Goal: Task Accomplishment & Management: Use online tool/utility

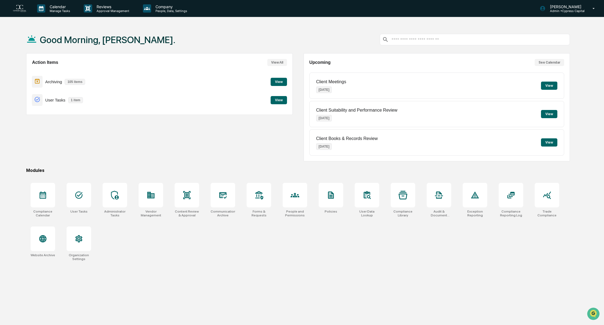
click at [280, 100] on button "View" at bounding box center [279, 100] width 16 height 8
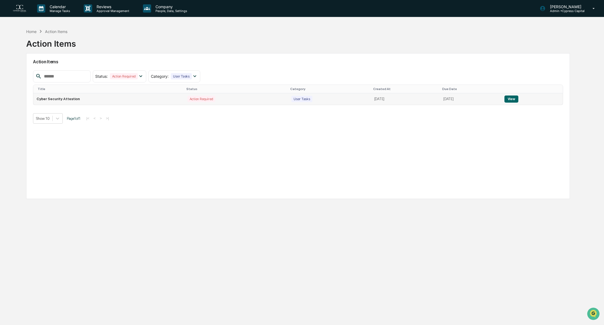
click at [514, 99] on button "View" at bounding box center [512, 99] width 14 height 7
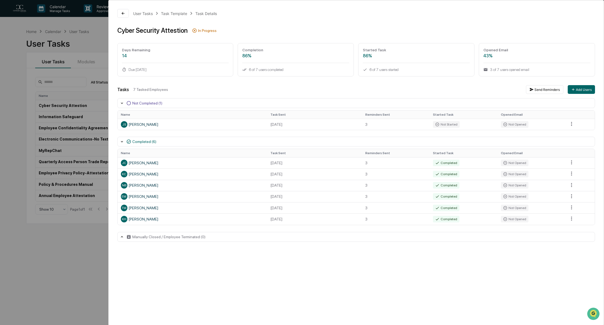
scroll to position [26, 0]
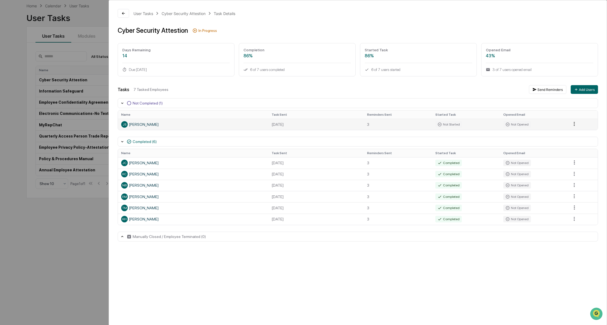
click at [572, 124] on html "Calendar Manage Tasks Reviews Approval Management Company People, Data, Setting…" at bounding box center [303, 136] width 607 height 325
click at [561, 132] on div "Close Task" at bounding box center [575, 133] width 41 height 9
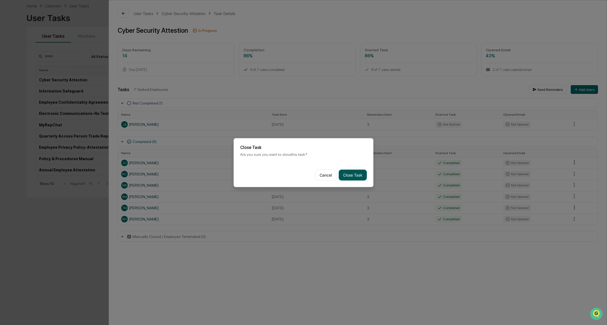
click at [347, 172] on button "Close Task" at bounding box center [353, 174] width 28 height 11
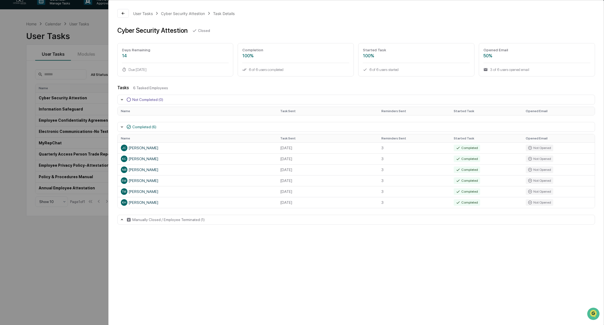
scroll to position [0, 0]
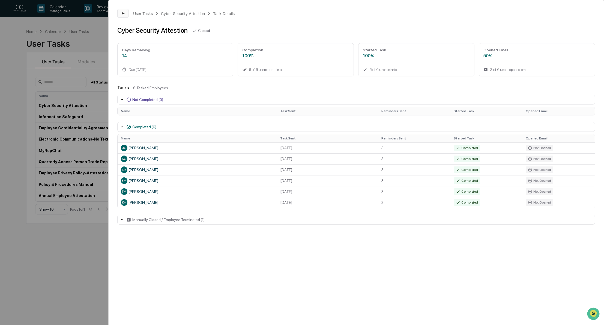
click at [125, 12] on icon at bounding box center [123, 13] width 4 height 4
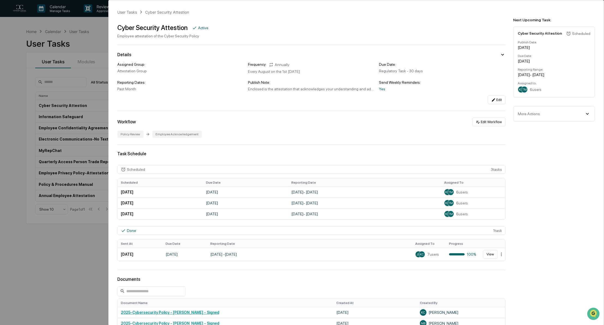
click at [280, 148] on div "User Tasks Cyber Security Attestion Cyber Security Attestion Active Employee at…" at bounding box center [356, 220] width 495 height 440
click at [90, 58] on div "User Tasks Cyber Security Attestion Cyber Security Attestion Active Employee at…" at bounding box center [302, 162] width 604 height 325
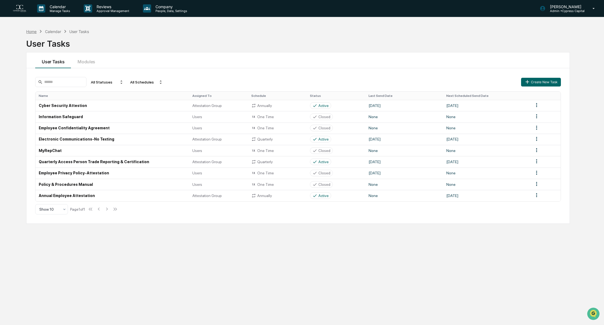
click at [35, 31] on div "Home" at bounding box center [31, 31] width 10 height 5
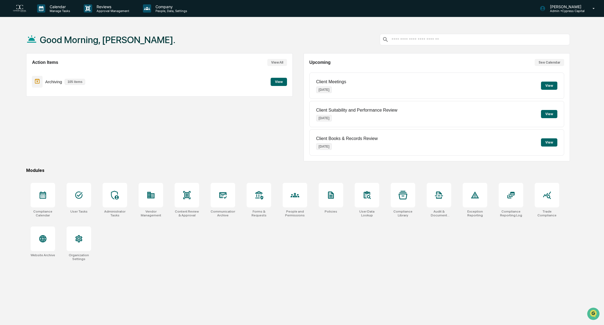
click at [271, 79] on div "Archiving 105 items View" at bounding box center [159, 82] width 255 height 18
click at [277, 80] on button "View" at bounding box center [279, 82] width 16 height 8
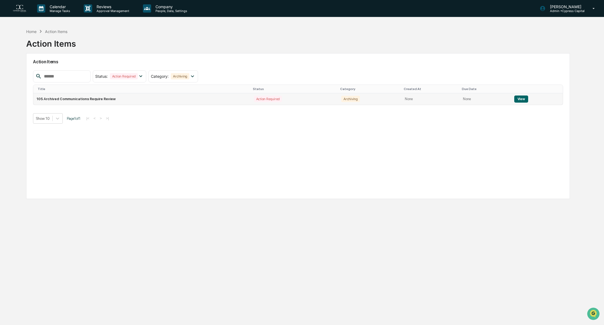
click at [519, 97] on button "View" at bounding box center [522, 99] width 14 height 7
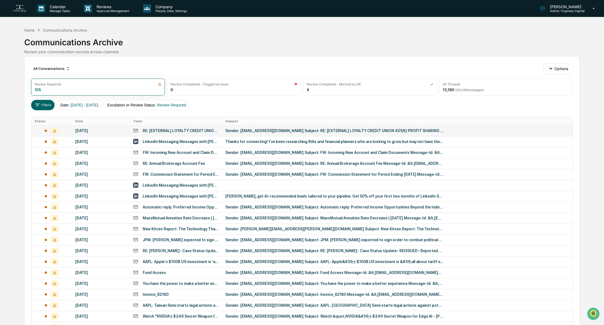
click at [183, 129] on div "RE: [EXTERNAL] LOYALTY CREDIT UNION 401(K) PROFIT SHARING PLAN - 101510 CYCAP 4…" at bounding box center [181, 131] width 76 height 4
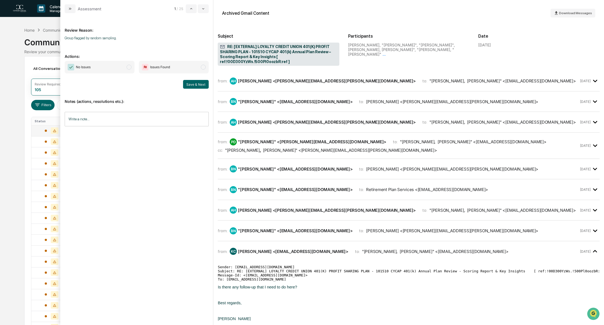
click at [130, 67] on span "modal" at bounding box center [129, 67] width 5 height 5
click at [194, 84] on button "Save & Next" at bounding box center [196, 84] width 26 height 9
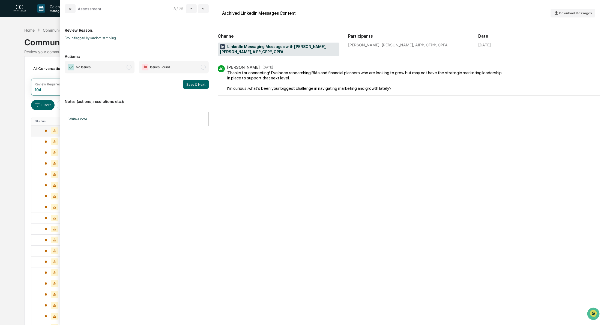
click at [131, 67] on span "modal" at bounding box center [129, 67] width 5 height 5
click at [200, 84] on button "Save & Next" at bounding box center [196, 84] width 26 height 9
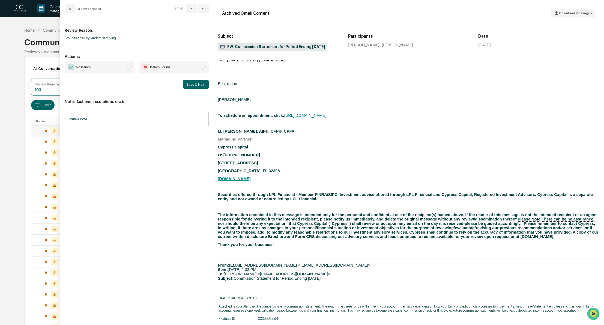
scroll to position [82, 0]
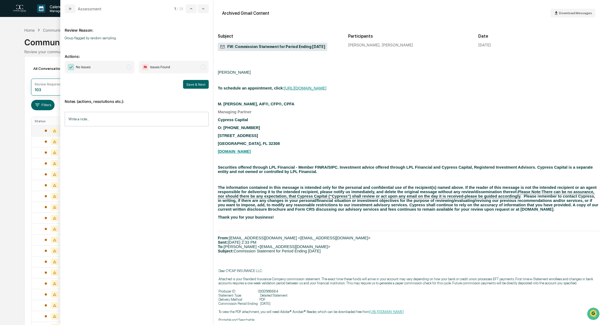
click at [130, 69] on span "No Issues" at bounding box center [100, 67] width 70 height 13
click at [201, 87] on button "Save & Next" at bounding box center [196, 84] width 26 height 9
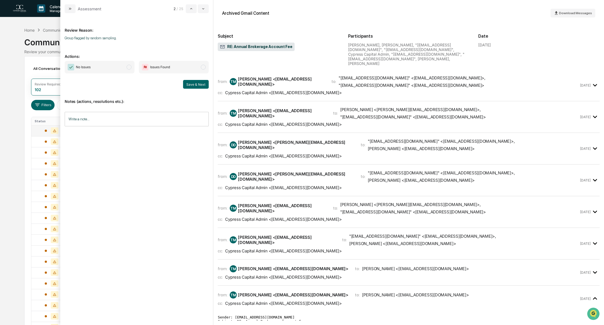
click at [132, 69] on span "No Issues" at bounding box center [100, 67] width 70 height 13
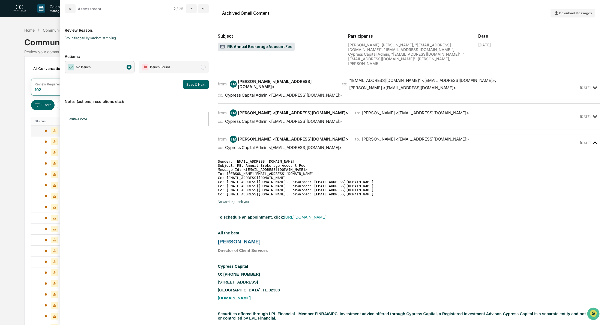
scroll to position [164, 0]
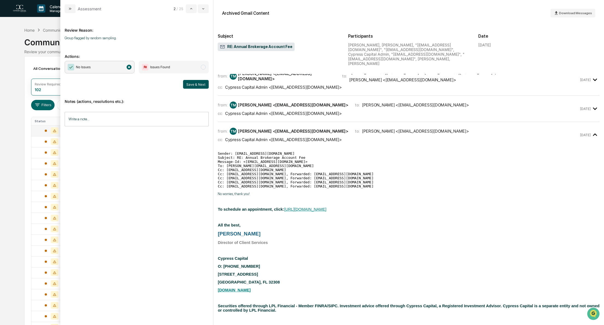
click at [191, 84] on button "Save & Next" at bounding box center [196, 84] width 26 height 9
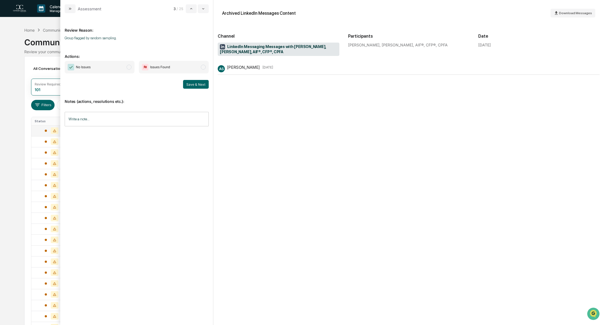
click at [130, 68] on span "modal" at bounding box center [129, 67] width 5 height 5
click at [192, 84] on button "Save & Next" at bounding box center [196, 84] width 26 height 9
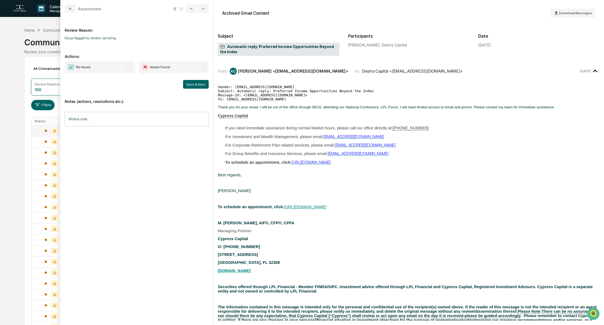
click at [129, 67] on span "modal" at bounding box center [129, 67] width 5 height 5
click at [193, 83] on button "Save & Next" at bounding box center [196, 84] width 26 height 9
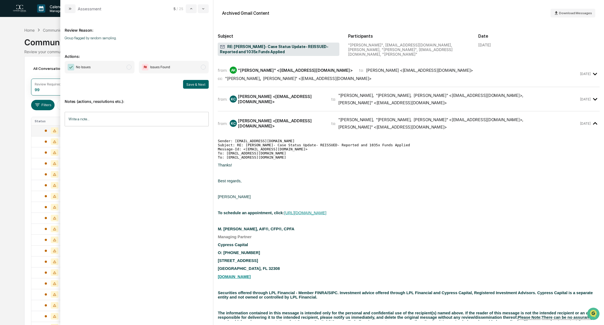
click at [128, 66] on span "modal" at bounding box center [129, 67] width 5 height 5
click at [197, 85] on button "Save & Next" at bounding box center [196, 84] width 26 height 9
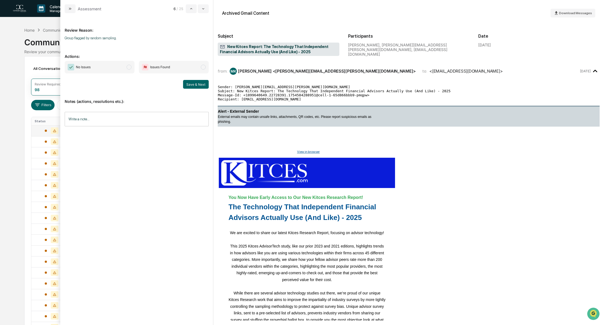
click at [127, 66] on span "modal" at bounding box center [129, 67] width 5 height 5
click at [197, 87] on button "Save & Next" at bounding box center [196, 84] width 26 height 9
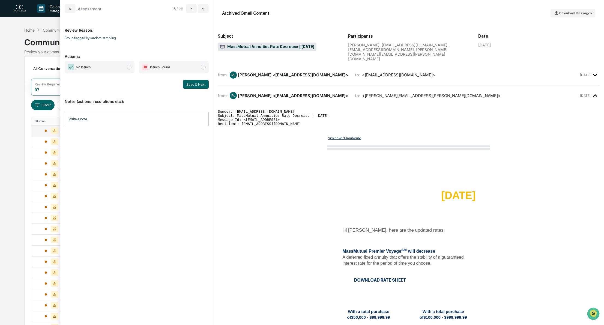
click at [131, 67] on span "modal" at bounding box center [129, 67] width 5 height 5
click at [192, 85] on button "Save & Next" at bounding box center [196, 84] width 26 height 9
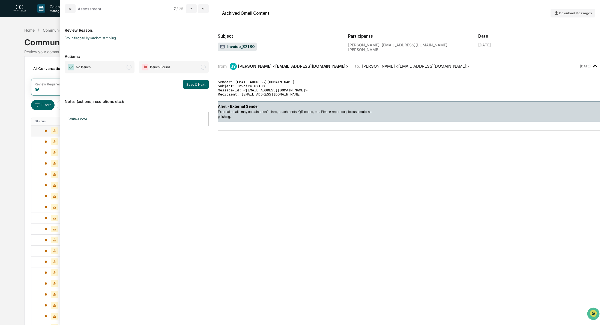
click at [130, 69] on span "No Issues" at bounding box center [100, 67] width 70 height 13
click at [194, 86] on button "Save & Next" at bounding box center [196, 84] width 26 height 9
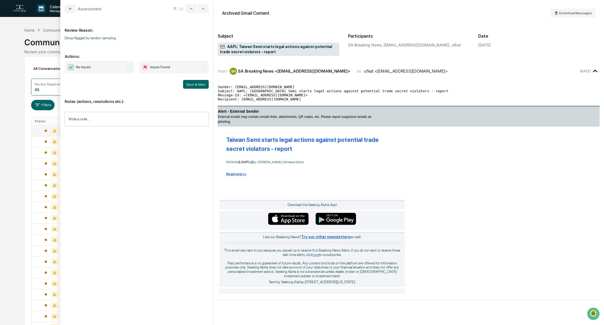
click at [130, 68] on span "modal" at bounding box center [129, 67] width 5 height 5
click at [204, 87] on button "Save & Next" at bounding box center [196, 84] width 26 height 9
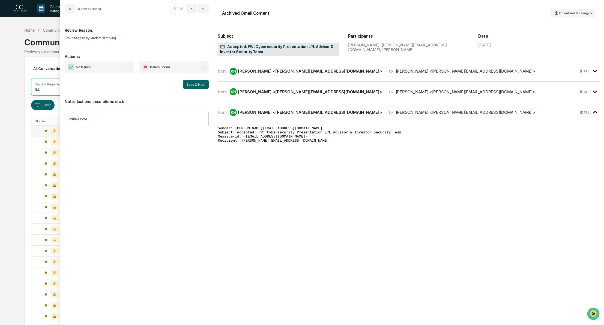
click at [132, 68] on span "No Issues" at bounding box center [100, 67] width 70 height 13
drag, startPoint x: 201, startPoint y: 85, endPoint x: 197, endPoint y: 84, distance: 4.4
click at [201, 85] on button "Save & Next" at bounding box center [196, 84] width 26 height 9
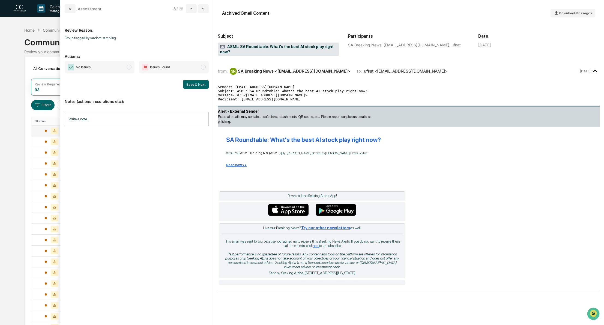
click at [130, 68] on span "modal" at bounding box center [129, 67] width 5 height 5
click at [196, 85] on button "Save & Next" at bounding box center [196, 84] width 26 height 9
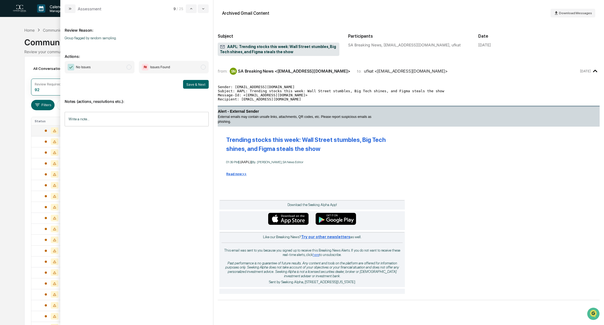
click at [130, 69] on span "modal" at bounding box center [129, 67] width 5 height 5
click at [206, 87] on button "Save & Next" at bounding box center [196, 84] width 26 height 9
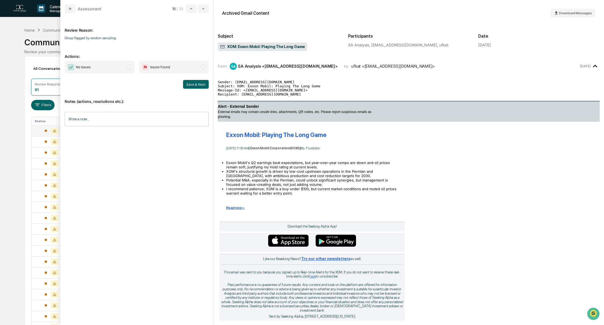
click at [130, 69] on span "modal" at bounding box center [129, 67] width 5 height 5
click at [194, 86] on button "Save & Next" at bounding box center [196, 84] width 26 height 9
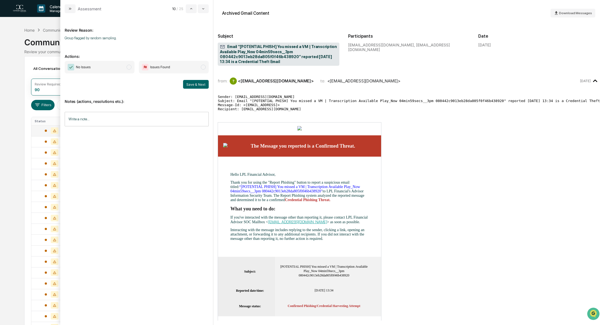
click at [130, 69] on span "modal" at bounding box center [129, 67] width 5 height 5
click at [203, 84] on button "Save & Next" at bounding box center [196, 84] width 26 height 9
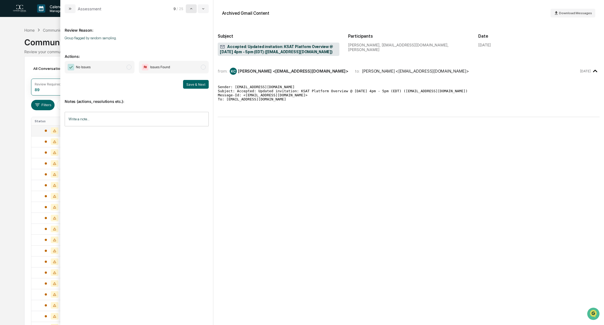
click at [193, 9] on icon "modal" at bounding box center [191, 9] width 4 height 4
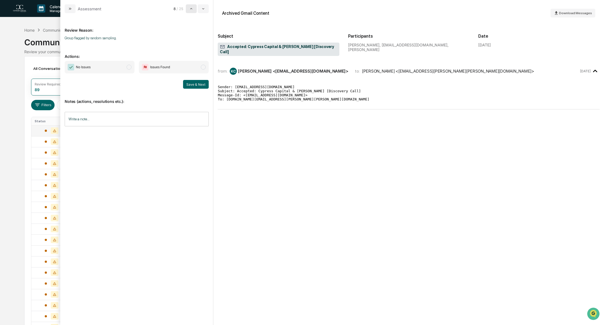
click at [192, 7] on icon "modal" at bounding box center [191, 9] width 4 height 4
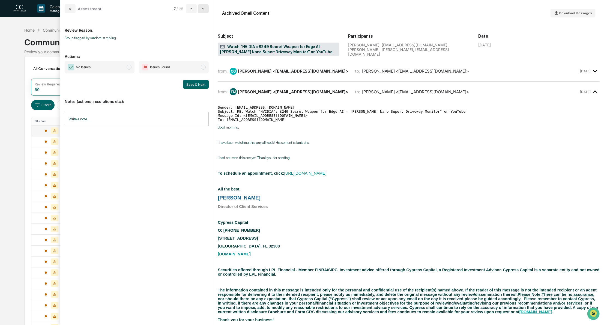
click at [206, 9] on button "modal" at bounding box center [203, 8] width 11 height 9
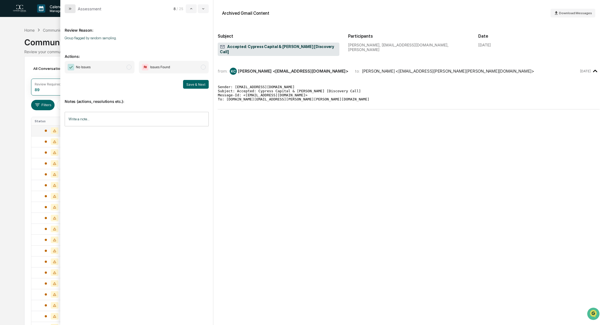
click at [68, 7] on icon "modal" at bounding box center [70, 9] width 4 height 4
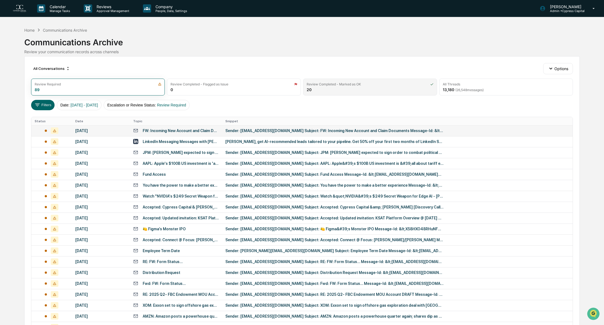
click at [327, 88] on div "Review Completed - Marked as OK 20" at bounding box center [370, 87] width 134 height 17
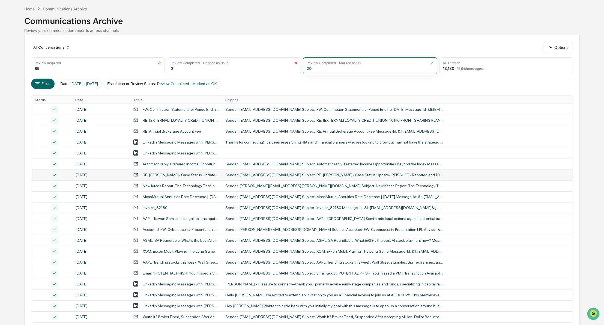
scroll to position [49, 0]
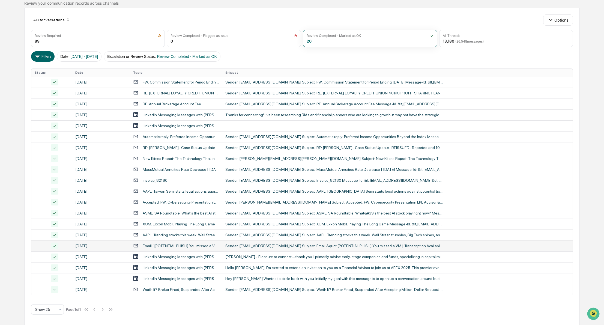
click at [195, 245] on div "Email “[POTENTIAL PHISH] You missed a VM | Transcription Available Play_Now 04m…" at bounding box center [181, 246] width 76 height 4
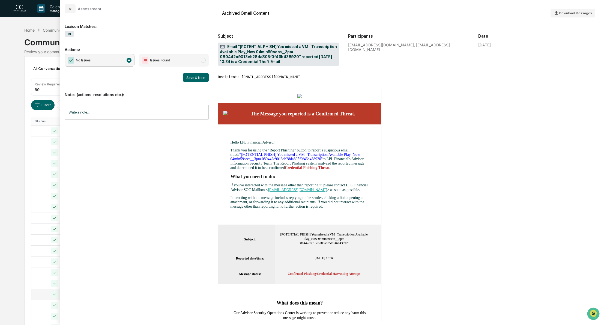
scroll to position [27, 0]
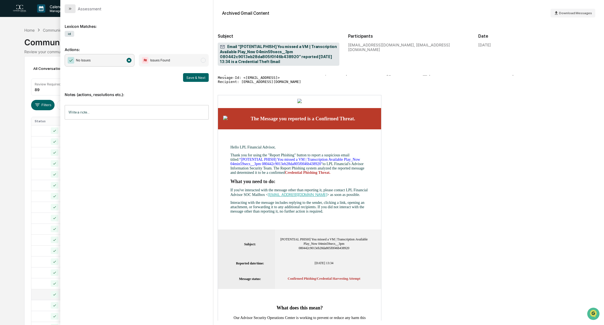
click at [70, 9] on icon "modal" at bounding box center [69, 9] width 1 height 2
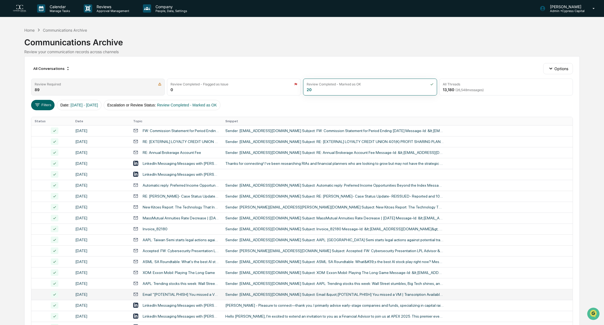
click at [58, 89] on div "Review Required 89" at bounding box center [98, 87] width 134 height 17
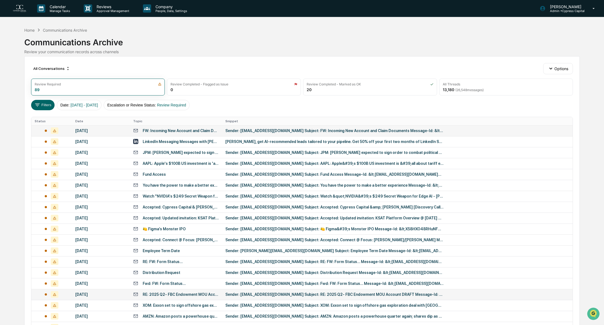
click at [117, 130] on div "[DATE]" at bounding box center [100, 131] width 51 height 4
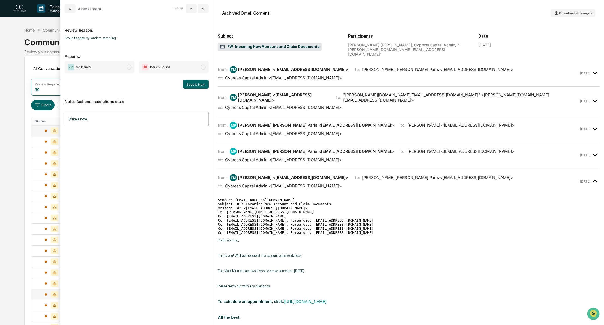
click at [131, 69] on span "modal" at bounding box center [129, 67] width 5 height 5
click at [195, 84] on button "Save & Next" at bounding box center [196, 84] width 26 height 9
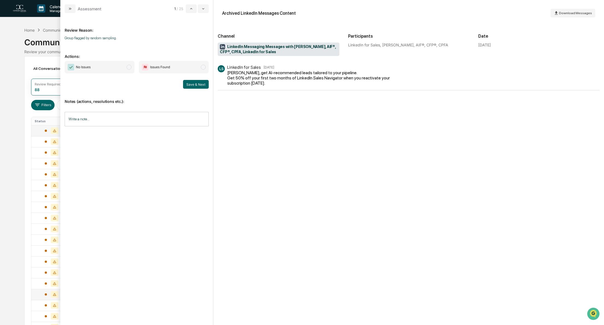
click at [129, 67] on span "modal" at bounding box center [129, 67] width 5 height 5
click at [194, 82] on button "Save & Next" at bounding box center [196, 84] width 26 height 9
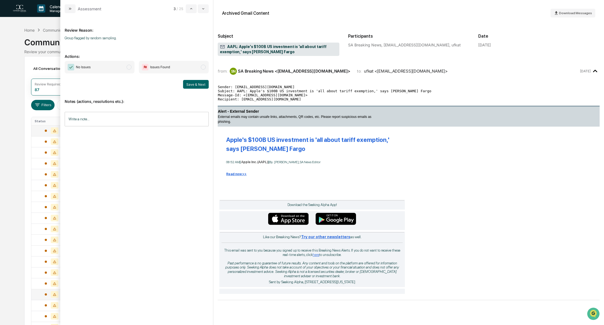
click at [129, 67] on span "modal" at bounding box center [129, 67] width 5 height 5
click at [198, 83] on button "Save & Next" at bounding box center [196, 84] width 26 height 9
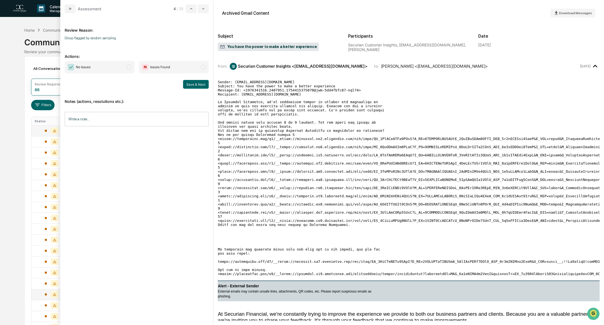
click at [128, 67] on span "modal" at bounding box center [129, 67] width 5 height 5
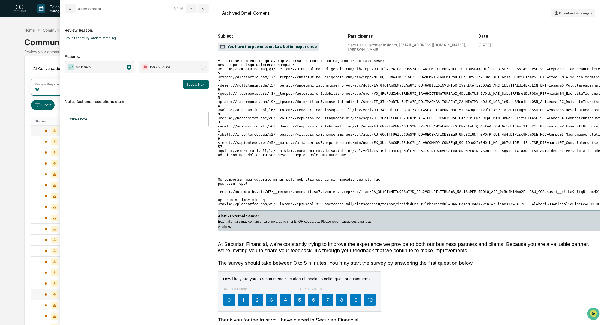
scroll to position [141, 0]
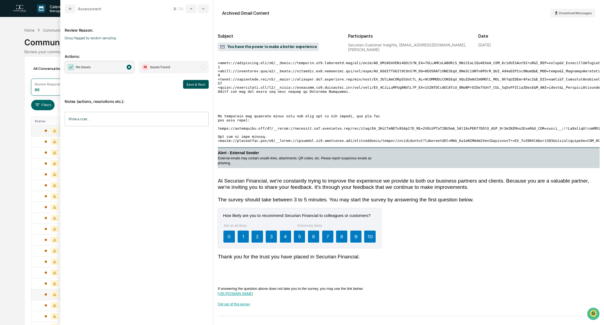
click at [199, 84] on button "Save & Next" at bounding box center [196, 84] width 26 height 9
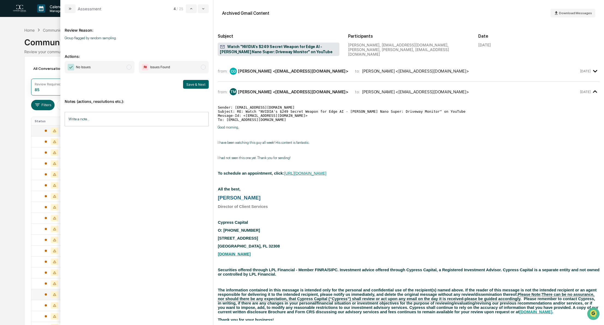
click at [130, 67] on span "modal" at bounding box center [129, 67] width 5 height 5
click at [201, 85] on button "Save & Next" at bounding box center [196, 84] width 26 height 9
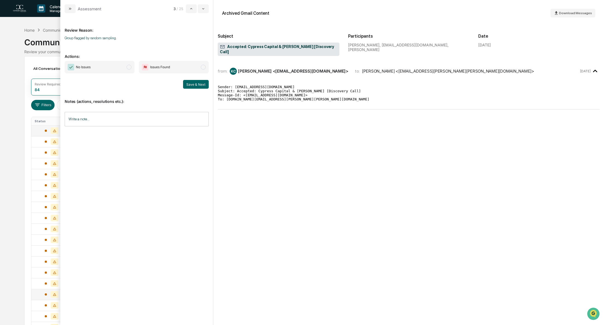
drag, startPoint x: 127, startPoint y: 67, endPoint x: 129, endPoint y: 69, distance: 2.9
click at [127, 67] on span "No Issues" at bounding box center [100, 67] width 70 height 13
click at [191, 84] on button "Save & Next" at bounding box center [196, 84] width 26 height 9
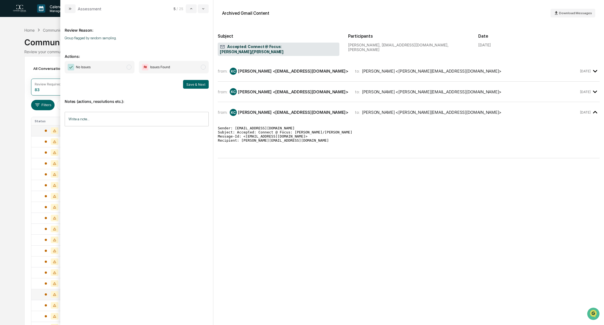
click at [128, 68] on span "modal" at bounding box center [129, 67] width 5 height 5
click at [190, 84] on button "Save & Next" at bounding box center [196, 84] width 26 height 9
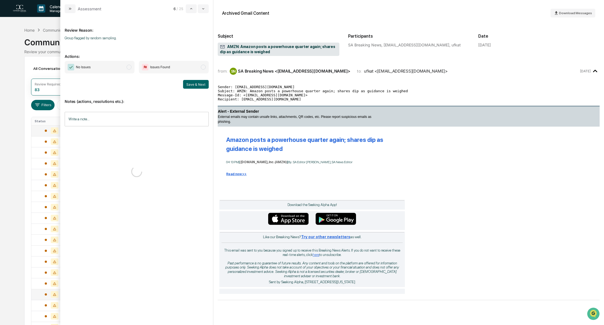
click at [129, 68] on span "modal" at bounding box center [129, 67] width 5 height 5
click at [195, 85] on button "Save & Next" at bounding box center [196, 84] width 26 height 9
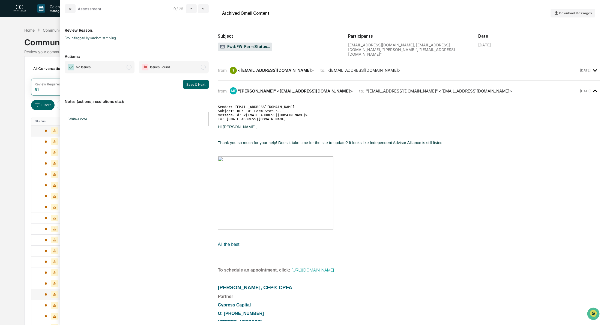
click at [131, 68] on span "modal" at bounding box center [129, 67] width 5 height 5
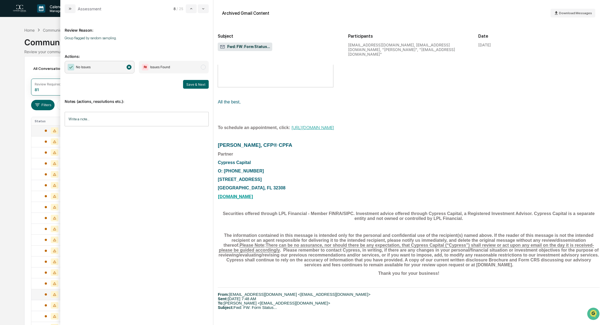
scroll to position [136, 0]
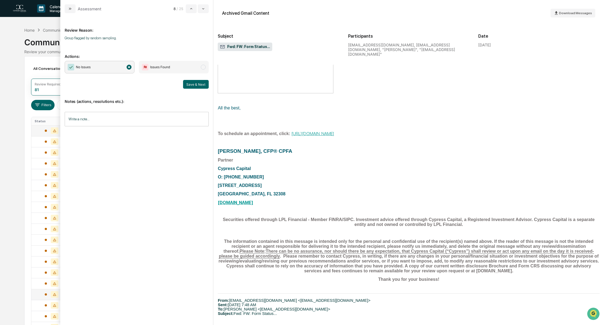
click at [190, 83] on button "Save & Next" at bounding box center [196, 84] width 26 height 9
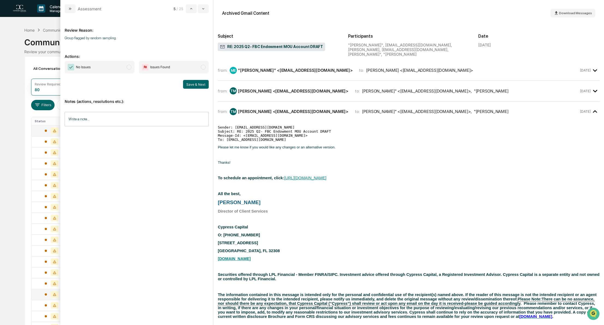
click at [129, 66] on span "modal" at bounding box center [129, 67] width 5 height 5
click at [194, 84] on button "Save & Next" at bounding box center [196, 84] width 26 height 9
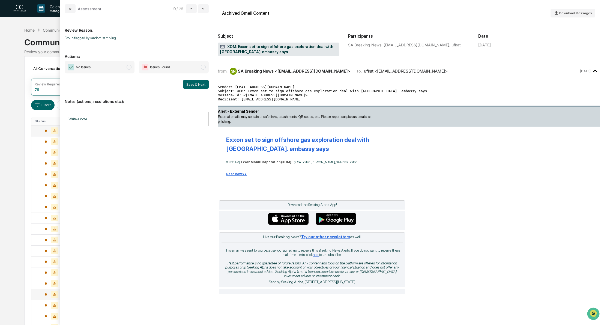
click at [129, 69] on span "modal" at bounding box center [129, 67] width 5 height 5
click at [192, 85] on button "Save & Next" at bounding box center [196, 84] width 26 height 9
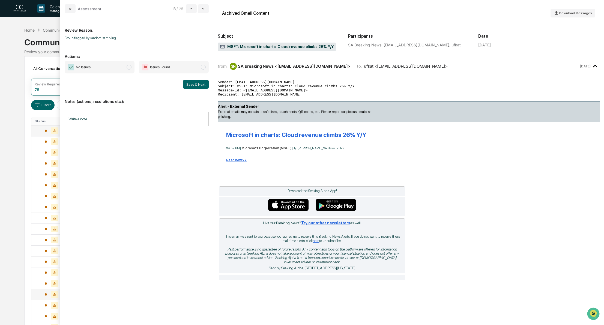
click at [130, 69] on span "modal" at bounding box center [129, 67] width 5 height 5
click at [197, 85] on button "Save & Next" at bounding box center [196, 84] width 26 height 9
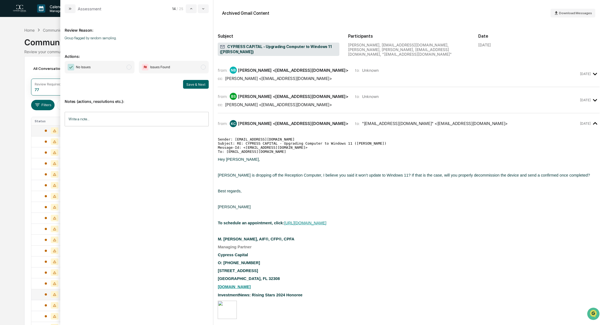
click at [128, 67] on span "modal" at bounding box center [129, 67] width 5 height 5
click at [194, 84] on button "Save & Next" at bounding box center [196, 84] width 26 height 9
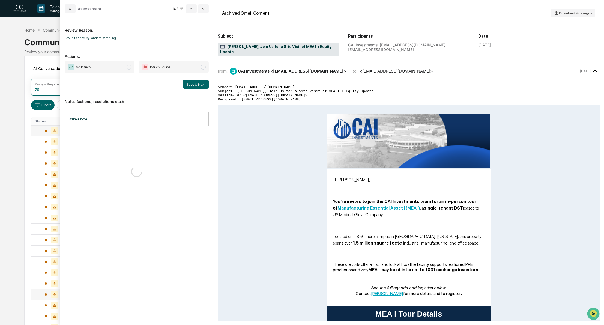
click at [131, 67] on span "modal" at bounding box center [129, 67] width 5 height 5
click at [195, 85] on button "Save & Next" at bounding box center [196, 84] width 26 height 9
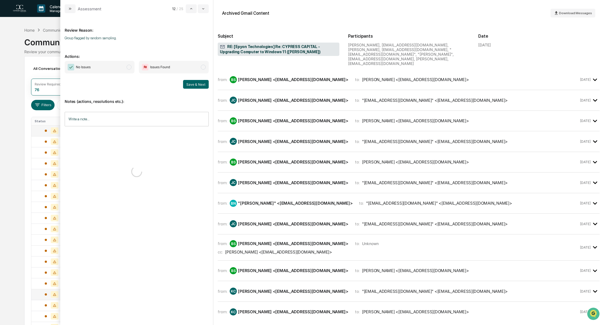
click at [128, 68] on span "modal" at bounding box center [129, 67] width 5 height 5
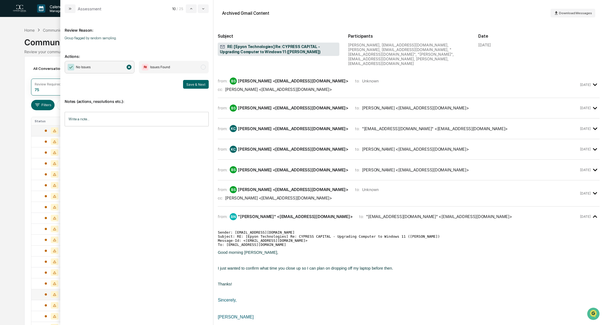
scroll to position [191, 0]
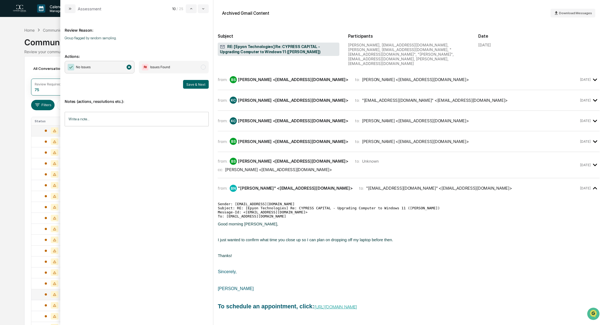
click at [193, 85] on button "Save & Next" at bounding box center [196, 84] width 26 height 9
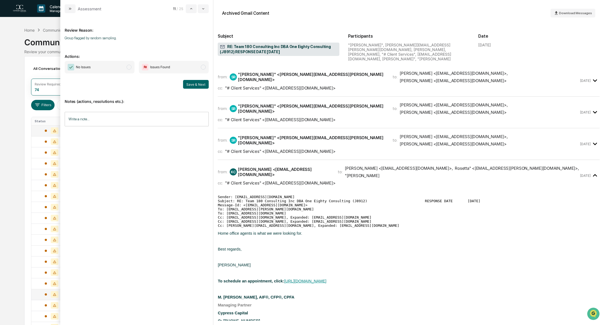
click at [129, 68] on span "modal" at bounding box center [129, 67] width 5 height 5
click at [192, 85] on button "Save & Next" at bounding box center [196, 84] width 26 height 9
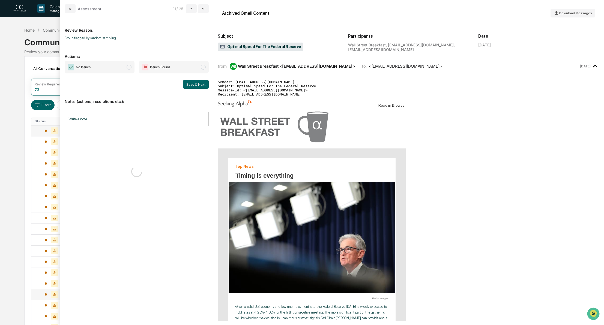
click at [132, 69] on span "No Issues" at bounding box center [100, 67] width 70 height 13
click at [198, 87] on button "Save & Next" at bounding box center [196, 84] width 26 height 9
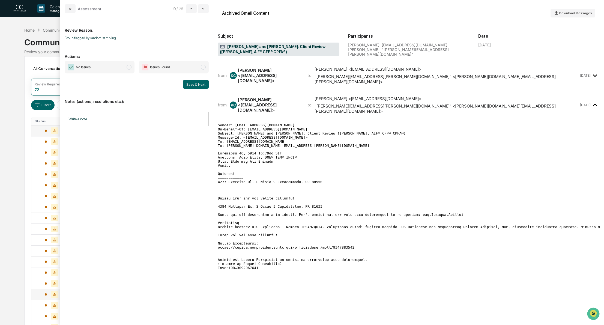
click at [130, 68] on span "modal" at bounding box center [129, 67] width 5 height 5
click at [197, 85] on button "Save & Next" at bounding box center [196, 84] width 26 height 9
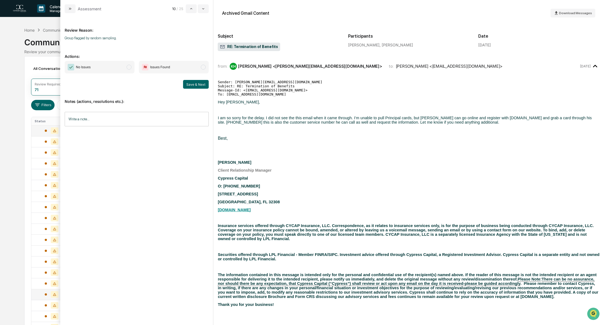
click at [130, 69] on span "modal" at bounding box center [129, 67] width 5 height 5
click at [198, 85] on button "Save & Next" at bounding box center [196, 84] width 26 height 9
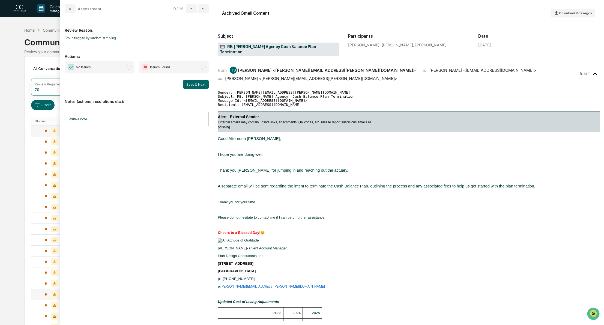
click at [127, 67] on span "modal" at bounding box center [129, 67] width 5 height 5
click at [198, 85] on button "Save & Next" at bounding box center [196, 84] width 26 height 9
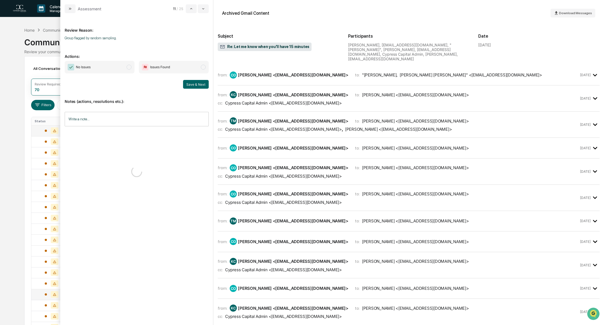
click at [128, 67] on span "modal" at bounding box center [129, 67] width 5 height 5
click at [197, 83] on button "Save & Next" at bounding box center [196, 84] width 26 height 9
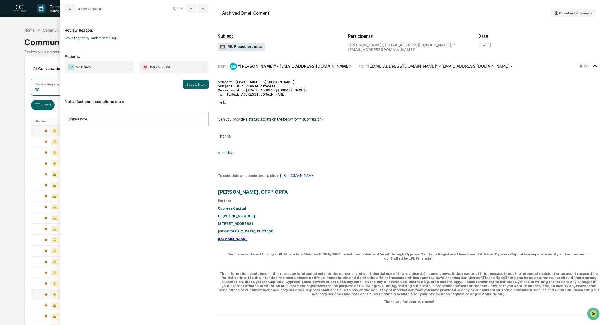
click at [130, 67] on span "modal" at bounding box center [129, 67] width 5 height 5
click at [194, 83] on button "Save & Next" at bounding box center [196, 84] width 26 height 9
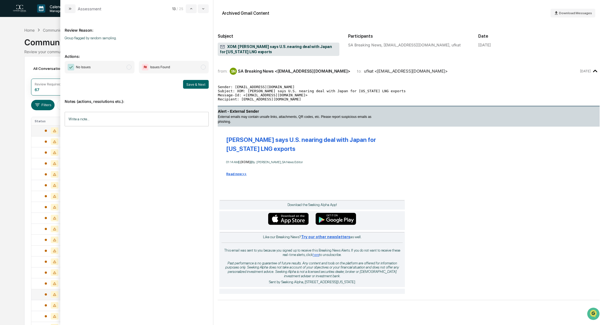
click at [130, 68] on span "modal" at bounding box center [129, 67] width 5 height 5
drag, startPoint x: 201, startPoint y: 81, endPoint x: 183, endPoint y: 81, distance: 18.0
click at [201, 81] on button "Save & Next" at bounding box center [196, 84] width 26 height 9
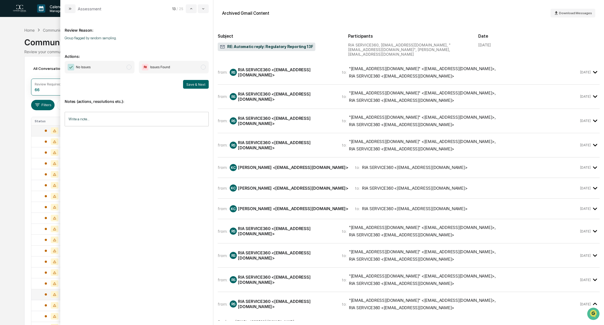
click at [131, 69] on span "modal" at bounding box center [129, 67] width 5 height 5
click at [206, 84] on button "Save & Next" at bounding box center [196, 84] width 26 height 9
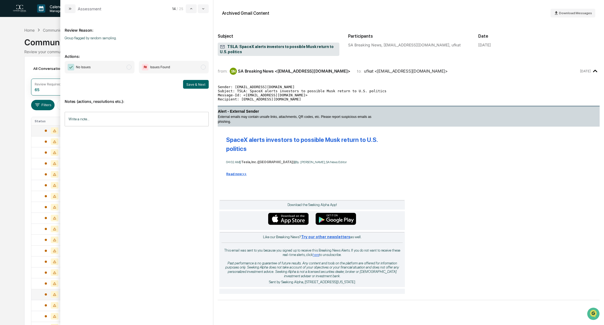
click at [128, 67] on span "modal" at bounding box center [129, 67] width 5 height 5
click at [188, 83] on button "Save & Next" at bounding box center [196, 84] width 26 height 9
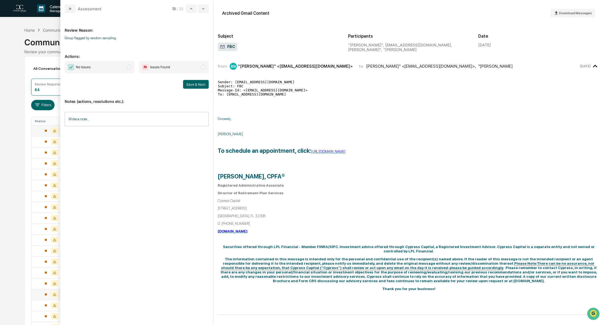
click at [127, 67] on span "modal" at bounding box center [129, 67] width 5 height 5
click at [196, 86] on button "Save & Next" at bounding box center [196, 84] width 26 height 9
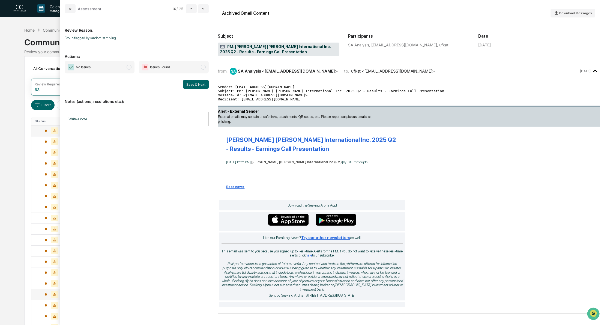
click at [129, 68] on span "modal" at bounding box center [129, 67] width 5 height 5
click at [203, 85] on button "Save & Next" at bounding box center [196, 84] width 26 height 9
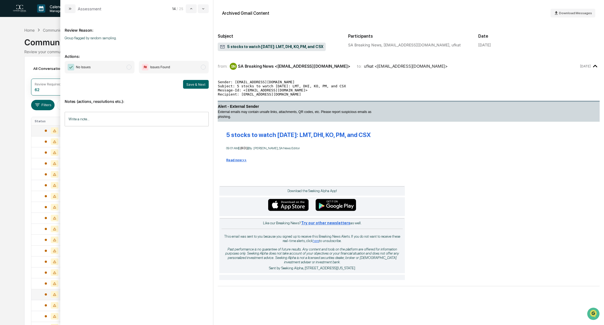
click at [131, 67] on span "modal" at bounding box center [129, 67] width 5 height 5
click at [200, 84] on button "Save & Next" at bounding box center [196, 84] width 26 height 9
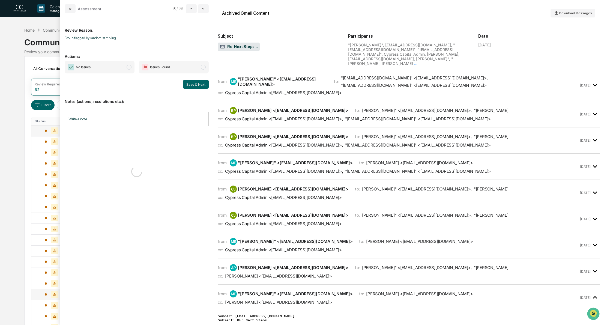
click at [131, 67] on span "modal" at bounding box center [129, 67] width 5 height 5
click at [200, 82] on button "Save & Next" at bounding box center [196, 84] width 26 height 9
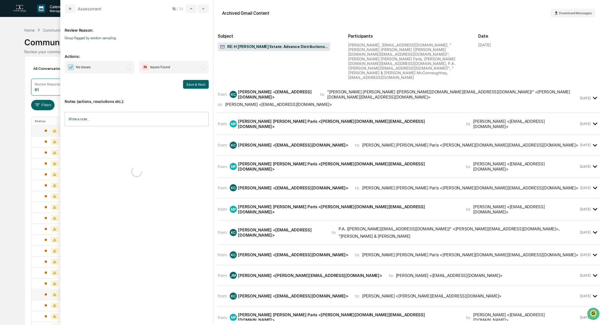
click at [127, 66] on span "modal" at bounding box center [129, 67] width 5 height 5
click at [193, 79] on div "No Issues Issues Found Save & Next" at bounding box center [137, 75] width 144 height 28
click at [194, 84] on button "Save & Next" at bounding box center [196, 84] width 26 height 9
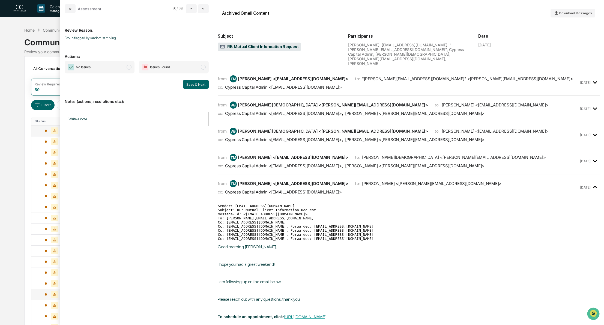
click at [129, 67] on span "modal" at bounding box center [129, 67] width 5 height 5
click at [195, 83] on button "Save & Next" at bounding box center [196, 84] width 26 height 9
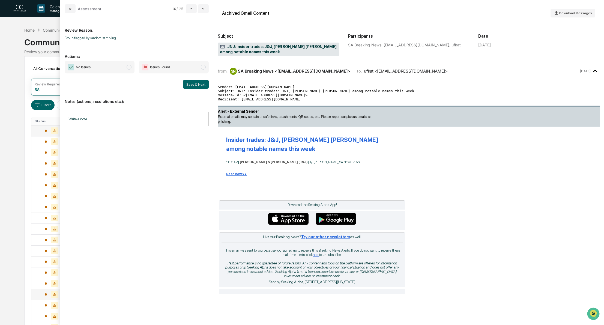
click at [131, 68] on span "modal" at bounding box center [129, 67] width 5 height 5
click at [193, 83] on button "Save & Next" at bounding box center [196, 84] width 26 height 9
click at [129, 66] on span "modal" at bounding box center [129, 67] width 5 height 5
click at [193, 86] on button "Save & Next" at bounding box center [196, 84] width 26 height 9
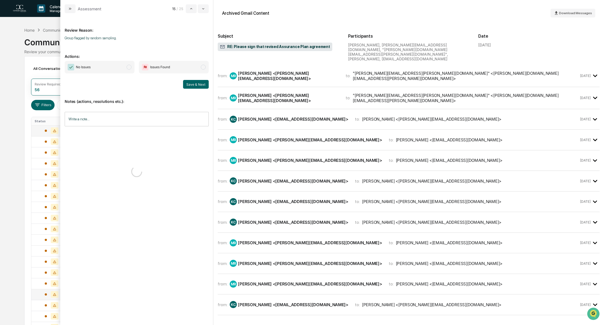
click at [128, 68] on span "modal" at bounding box center [129, 67] width 5 height 5
click at [192, 84] on button "Save & Next" at bounding box center [196, 84] width 26 height 9
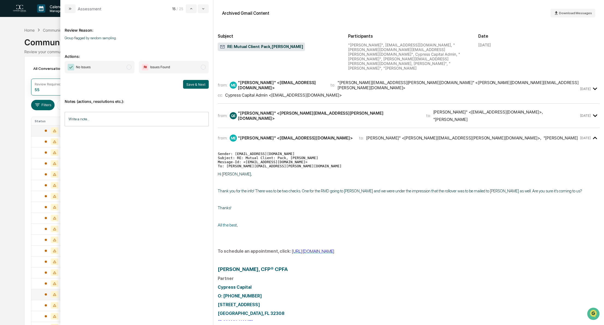
click at [132, 69] on span "No Issues" at bounding box center [100, 67] width 70 height 13
click at [201, 83] on button "Save & Next" at bounding box center [196, 84] width 26 height 9
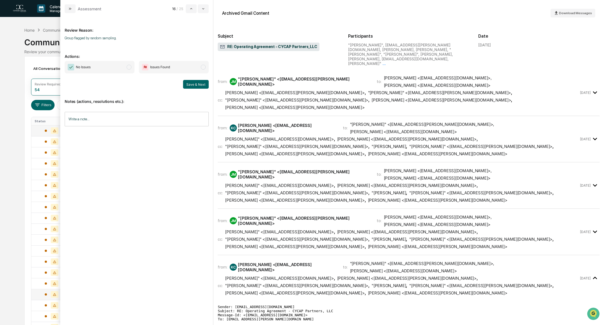
click at [129, 67] on span "modal" at bounding box center [129, 67] width 5 height 5
click at [198, 83] on button "Save & Next" at bounding box center [196, 84] width 26 height 9
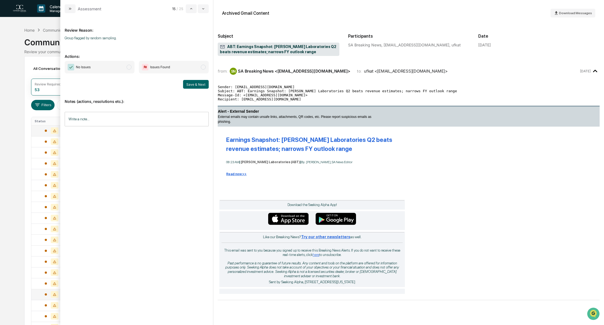
click at [129, 66] on span "modal" at bounding box center [129, 67] width 5 height 5
click at [200, 85] on button "Save & Next" at bounding box center [196, 84] width 26 height 9
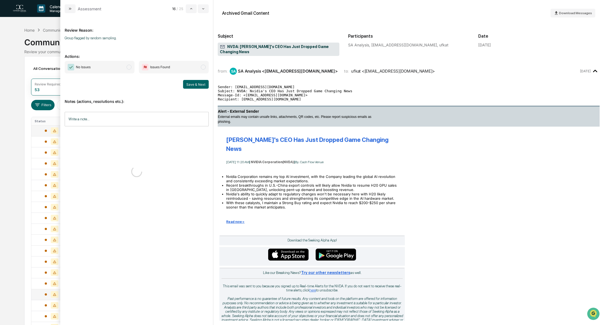
click at [127, 69] on span "modal" at bounding box center [129, 67] width 5 height 5
click at [193, 83] on button "Save & Next" at bounding box center [196, 84] width 26 height 9
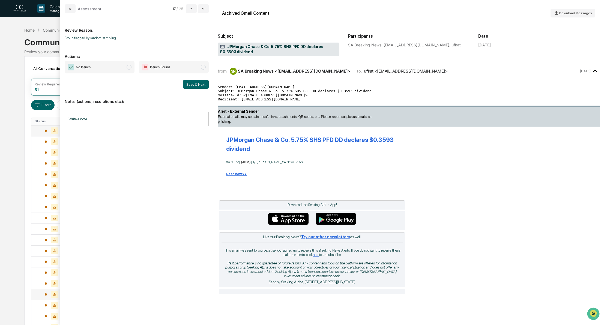
click at [129, 69] on span "modal" at bounding box center [129, 67] width 5 height 5
click at [197, 84] on button "Save & Next" at bounding box center [196, 84] width 26 height 9
click at [129, 68] on span "modal" at bounding box center [129, 67] width 5 height 5
click at [194, 84] on button "Save & Next" at bounding box center [196, 84] width 26 height 9
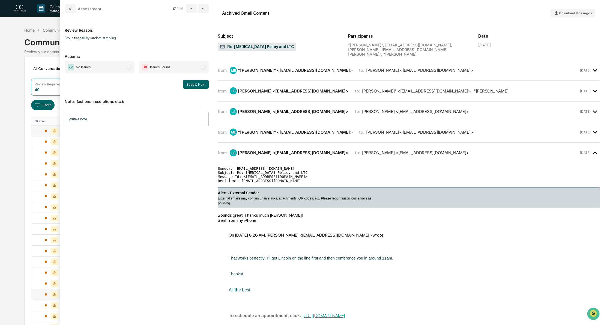
click at [130, 69] on span "modal" at bounding box center [129, 67] width 5 height 5
click at [196, 87] on button "Save & Next" at bounding box center [196, 84] width 26 height 9
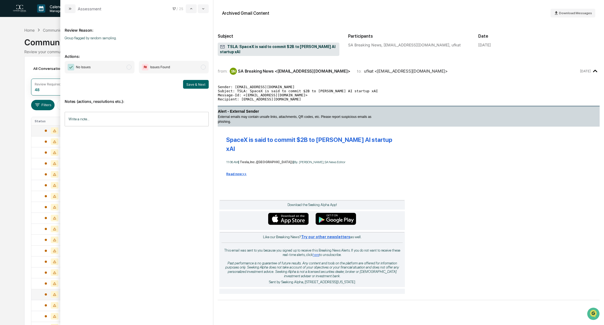
click at [128, 69] on span "modal" at bounding box center [129, 67] width 5 height 5
click at [196, 87] on button "Save & Next" at bounding box center [196, 84] width 26 height 9
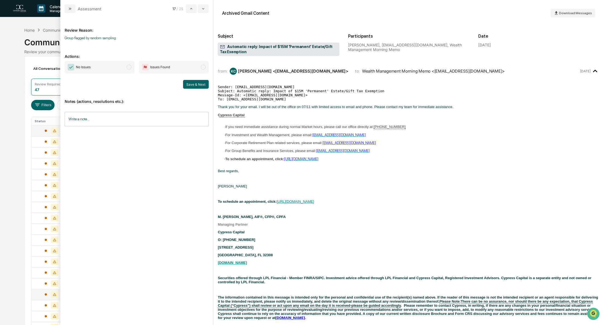
click at [129, 69] on span "modal" at bounding box center [129, 67] width 5 height 5
click at [189, 83] on button "Save & Next" at bounding box center [196, 84] width 26 height 9
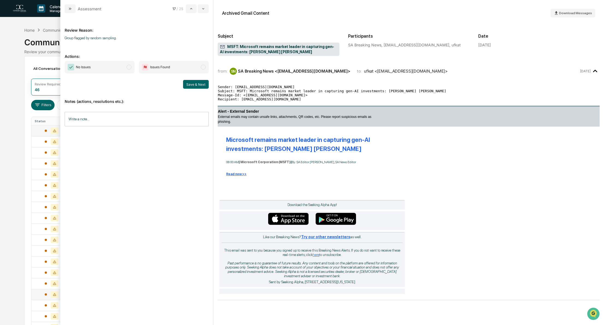
click at [130, 68] on span "modal" at bounding box center [129, 67] width 5 height 5
click at [190, 81] on button "Save & Next" at bounding box center [196, 84] width 26 height 9
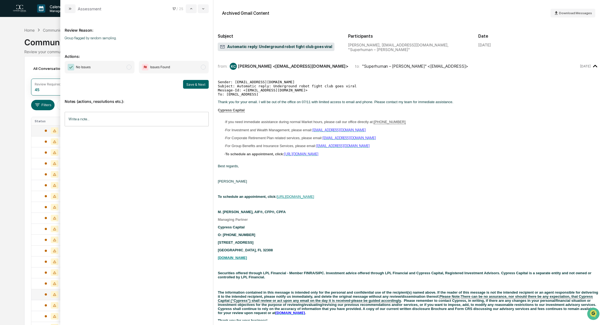
click at [128, 68] on span "modal" at bounding box center [129, 67] width 5 height 5
click at [193, 85] on button "Save & Next" at bounding box center [196, 84] width 26 height 9
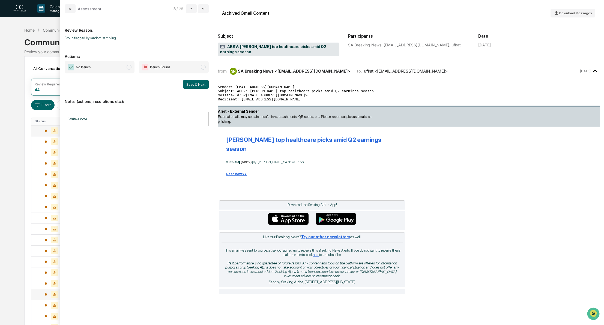
click at [128, 68] on span "modal" at bounding box center [129, 67] width 5 height 5
click at [195, 83] on button "Save & Next" at bounding box center [196, 84] width 26 height 9
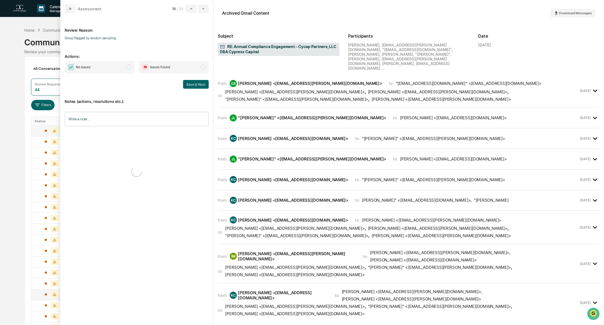
click at [130, 68] on span "modal" at bounding box center [129, 67] width 5 height 5
click at [199, 84] on button "Save & Next" at bounding box center [196, 84] width 26 height 9
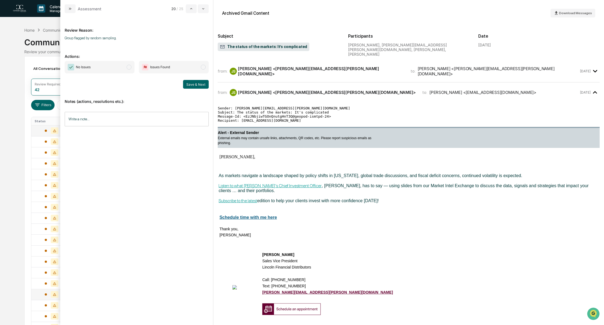
click at [130, 67] on span "modal" at bounding box center [129, 67] width 5 height 5
click at [196, 82] on button "Save & Next" at bounding box center [196, 84] width 26 height 9
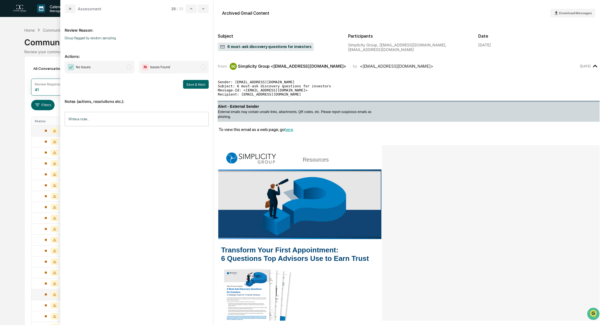
click at [129, 66] on span "modal" at bounding box center [129, 67] width 5 height 5
click at [207, 85] on button "Save & Next" at bounding box center [196, 84] width 26 height 9
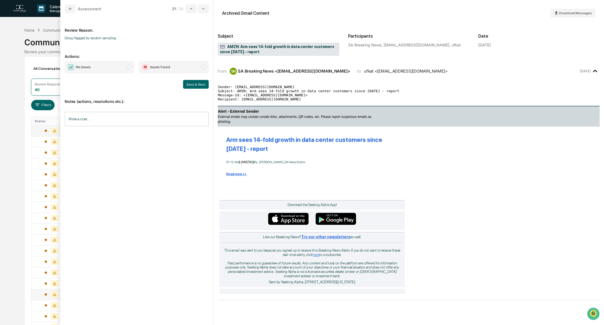
click at [131, 69] on span "modal" at bounding box center [129, 67] width 5 height 5
click at [203, 85] on button "Save & Next" at bounding box center [196, 84] width 26 height 9
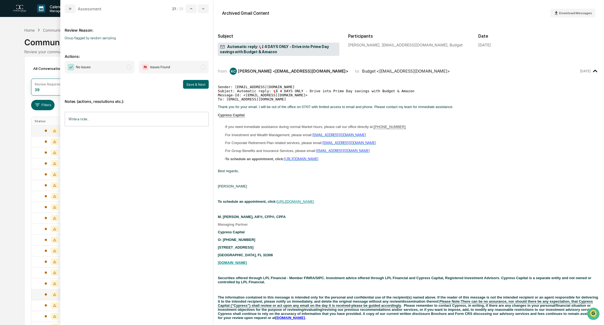
click at [130, 68] on span "modal" at bounding box center [129, 67] width 5 height 5
click at [192, 84] on button "Save & Next" at bounding box center [196, 84] width 26 height 9
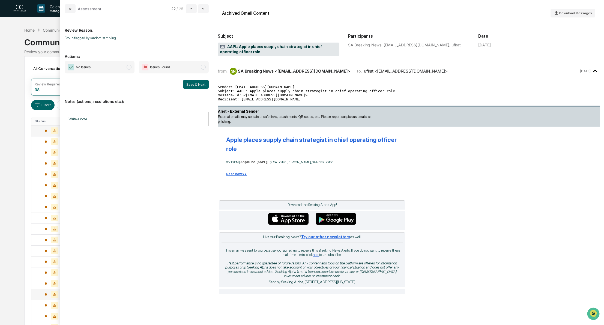
click at [131, 67] on span "modal" at bounding box center [129, 67] width 5 height 5
click at [208, 84] on button "Save & Next" at bounding box center [196, 84] width 26 height 9
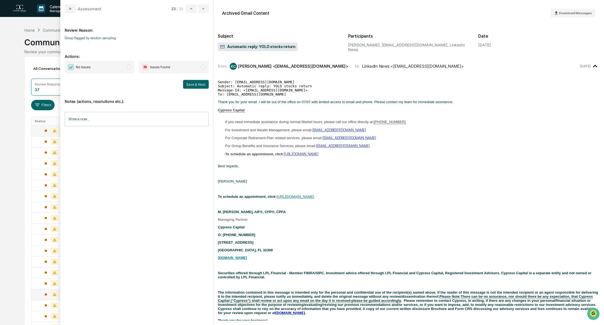
click at [130, 69] on span "modal" at bounding box center [129, 67] width 5 height 5
click at [203, 86] on button "Save & Next" at bounding box center [196, 84] width 26 height 9
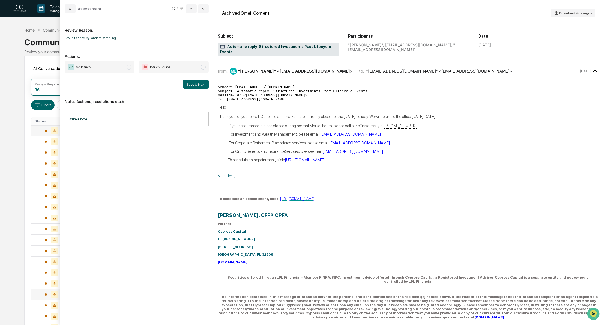
click at [128, 67] on span "modal" at bounding box center [129, 67] width 5 height 5
click at [199, 86] on button "Save & Next" at bounding box center [196, 84] width 26 height 9
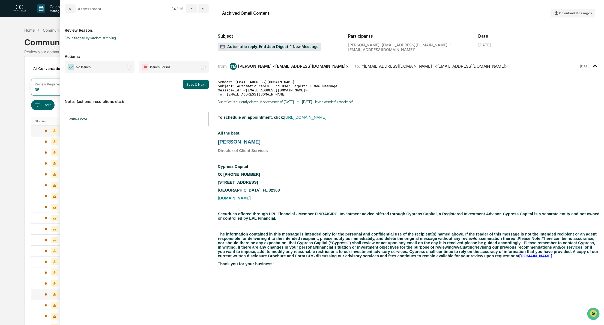
click at [129, 67] on span "modal" at bounding box center [129, 67] width 5 height 5
click at [201, 83] on button "Save & Next" at bounding box center [196, 84] width 26 height 9
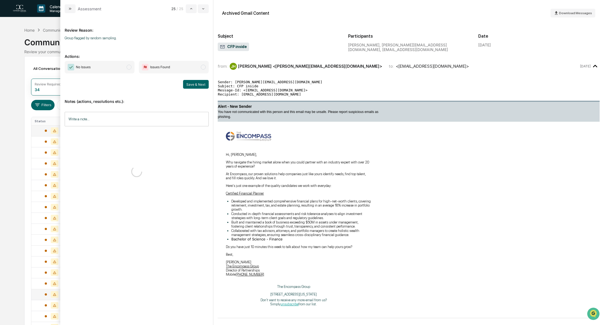
click at [132, 68] on span "No Issues" at bounding box center [100, 67] width 70 height 13
click at [194, 84] on button "Save & Next" at bounding box center [196, 84] width 26 height 9
click at [188, 84] on button "Save & Next" at bounding box center [196, 84] width 26 height 9
click at [130, 68] on span "modal" at bounding box center [129, 67] width 5 height 5
click at [199, 85] on button "Save & Next" at bounding box center [196, 84] width 26 height 9
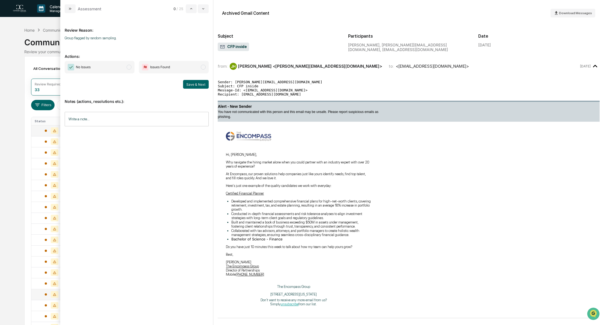
click at [129, 67] on span "modal" at bounding box center [129, 67] width 5 height 5
click at [193, 84] on button "Save & Next" at bounding box center [196, 84] width 26 height 9
click at [130, 69] on span "modal" at bounding box center [129, 67] width 5 height 5
click at [202, 84] on button "Save & Next" at bounding box center [196, 84] width 26 height 9
click at [129, 67] on span "modal" at bounding box center [129, 67] width 5 height 5
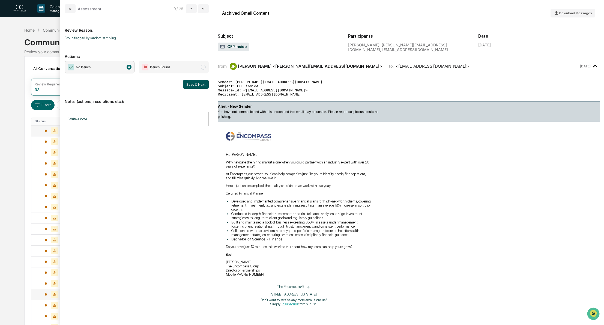
click at [197, 85] on button "Save & Next" at bounding box center [196, 84] width 26 height 9
click at [69, 6] on button "modal" at bounding box center [70, 8] width 11 height 9
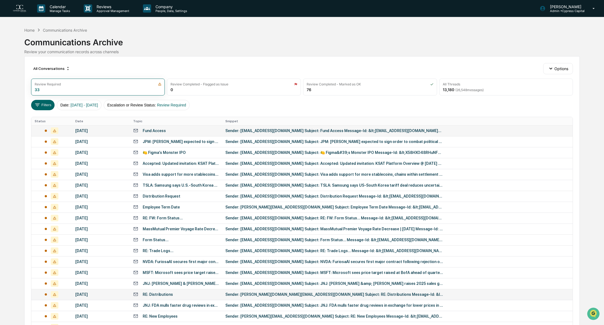
click at [115, 126] on td "[DATE]" at bounding box center [101, 130] width 58 height 11
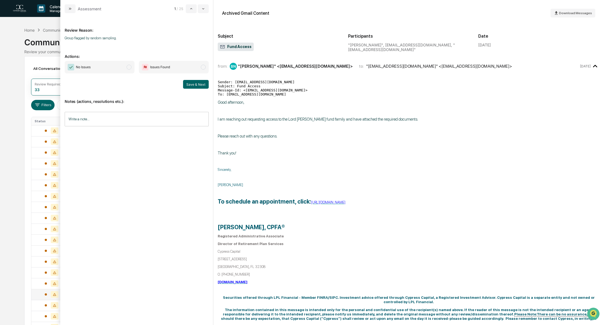
click at [129, 67] on span "modal" at bounding box center [129, 67] width 5 height 5
click at [189, 84] on button "Save & Next" at bounding box center [196, 84] width 26 height 9
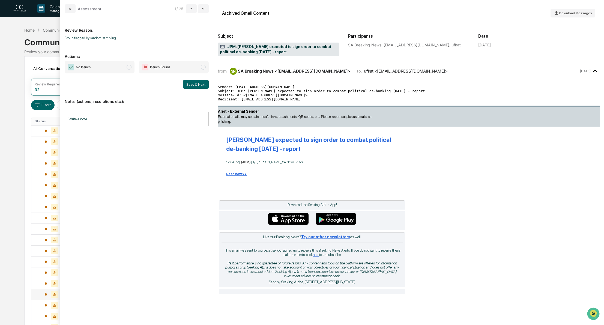
click at [129, 66] on span "modal" at bounding box center [129, 67] width 5 height 5
click at [196, 85] on button "Save & Next" at bounding box center [196, 84] width 26 height 9
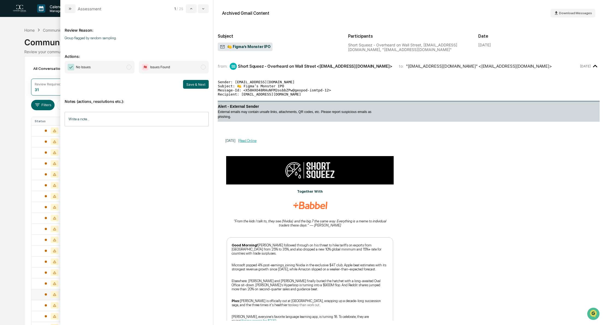
click at [131, 67] on span "modal" at bounding box center [129, 67] width 5 height 5
click at [194, 83] on button "Save & Next" at bounding box center [196, 84] width 26 height 9
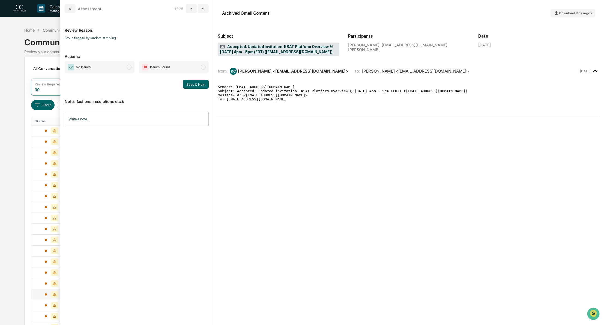
click at [130, 68] on span "modal" at bounding box center [129, 67] width 5 height 5
click at [197, 83] on button "Save & Next" at bounding box center [196, 84] width 26 height 9
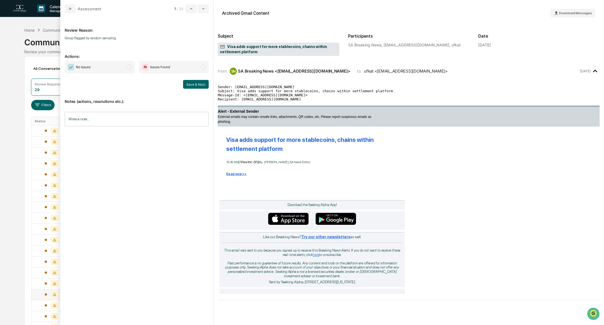
click at [128, 68] on span "modal" at bounding box center [129, 67] width 5 height 5
click at [195, 86] on button "Save & Next" at bounding box center [196, 84] width 26 height 9
click at [128, 66] on span "modal" at bounding box center [129, 67] width 5 height 5
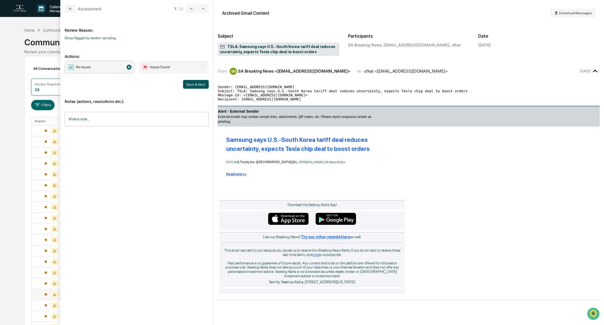
click at [191, 85] on button "Save & Next" at bounding box center [196, 84] width 26 height 9
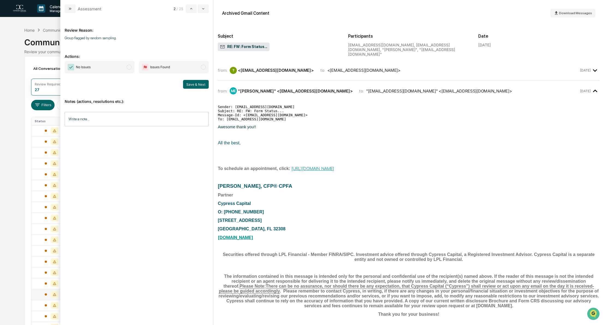
click at [129, 69] on span "modal" at bounding box center [129, 67] width 5 height 5
click at [191, 82] on button "Save & Next" at bounding box center [196, 84] width 26 height 9
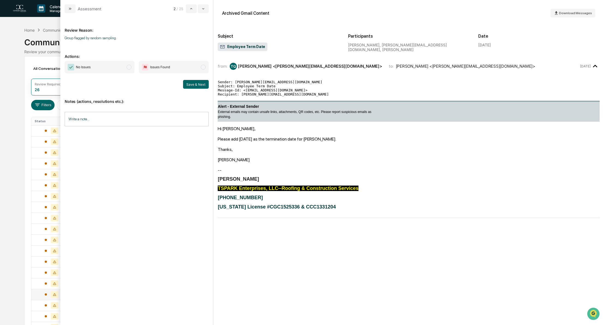
click at [127, 67] on span "No Issues" at bounding box center [100, 67] width 70 height 13
click at [197, 85] on button "Save & Next" at bounding box center [196, 84] width 26 height 9
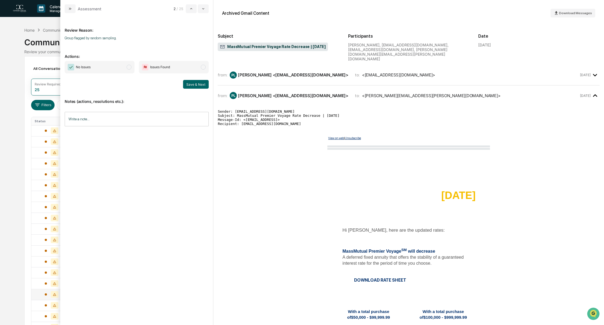
click at [129, 67] on span "modal" at bounding box center [129, 67] width 5 height 5
click at [199, 85] on button "Save & Next" at bounding box center [196, 84] width 26 height 9
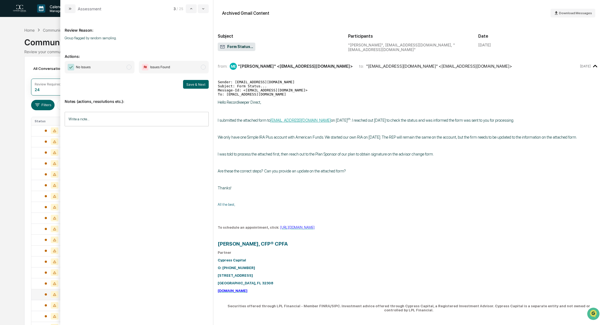
click at [130, 69] on span "modal" at bounding box center [129, 67] width 5 height 5
click at [189, 84] on button "Save & Next" at bounding box center [196, 84] width 26 height 9
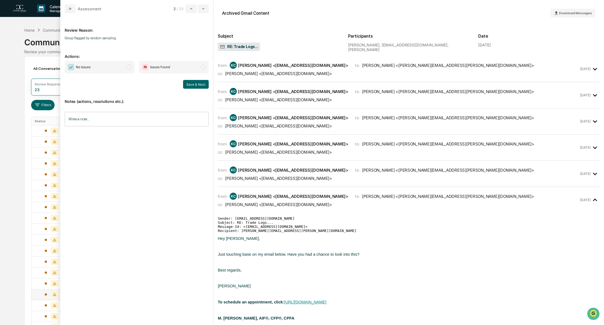
click at [131, 67] on span "modal" at bounding box center [129, 67] width 5 height 5
click at [188, 82] on button "Save & Next" at bounding box center [196, 84] width 26 height 9
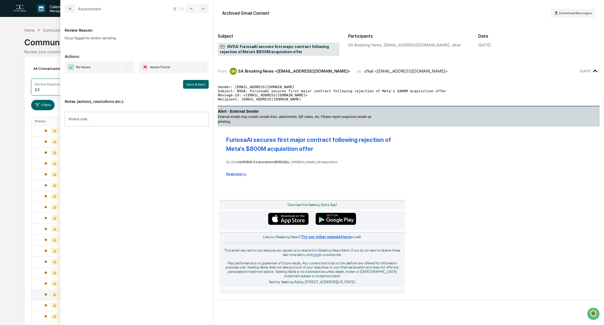
click at [130, 64] on span "No Issues" at bounding box center [100, 67] width 70 height 13
click at [204, 81] on button "Save & Next" at bounding box center [196, 84] width 26 height 9
click at [128, 67] on span "modal" at bounding box center [129, 67] width 5 height 5
click at [198, 82] on button "Save & Next" at bounding box center [196, 84] width 26 height 9
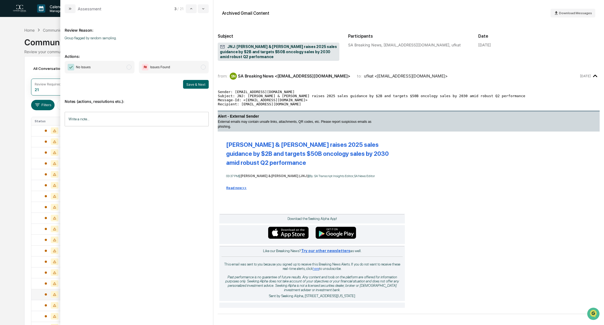
click at [129, 69] on span "modal" at bounding box center [129, 67] width 5 height 5
click at [194, 86] on button "Save & Next" at bounding box center [196, 84] width 26 height 9
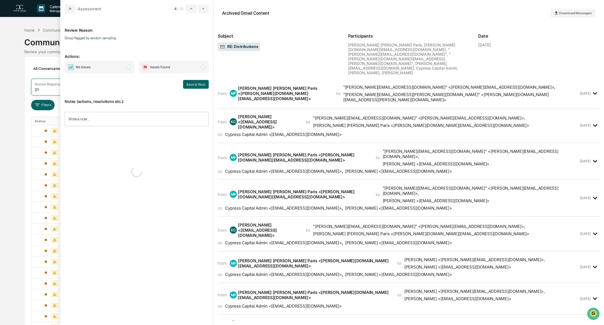
click at [129, 68] on span "modal" at bounding box center [129, 67] width 5 height 5
click at [193, 86] on button "Save & Next" at bounding box center [196, 84] width 26 height 9
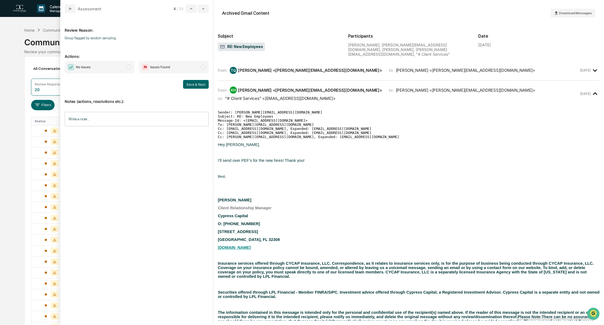
click at [129, 69] on span "modal" at bounding box center [129, 67] width 5 height 5
click at [200, 88] on button "Save & Next" at bounding box center [196, 84] width 26 height 9
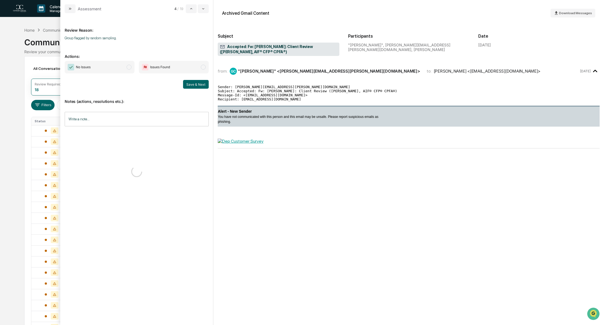
drag, startPoint x: 129, startPoint y: 67, endPoint x: 156, endPoint y: 78, distance: 29.6
click at [129, 67] on span "modal" at bounding box center [129, 67] width 5 height 5
click at [189, 84] on button "Save & Next" at bounding box center [196, 84] width 26 height 9
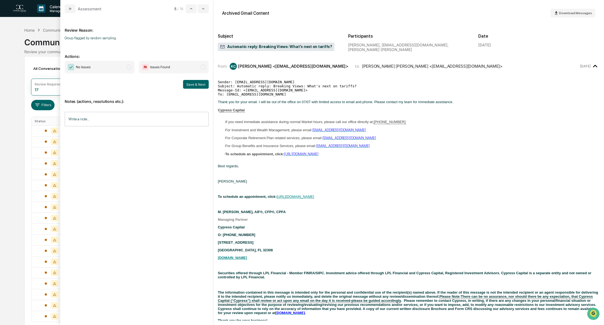
click at [126, 66] on span "No Issues" at bounding box center [100, 67] width 70 height 13
click at [200, 83] on button "Save & Next" at bounding box center [196, 84] width 26 height 9
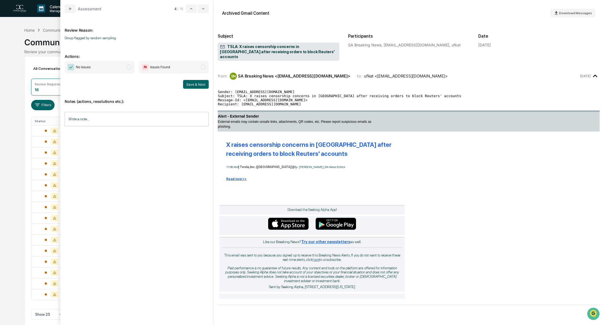
drag, startPoint x: 130, startPoint y: 69, endPoint x: 137, endPoint y: 70, distance: 7.5
click at [130, 68] on span "modal" at bounding box center [129, 67] width 5 height 5
click at [197, 84] on button "Save & Next" at bounding box center [196, 84] width 26 height 9
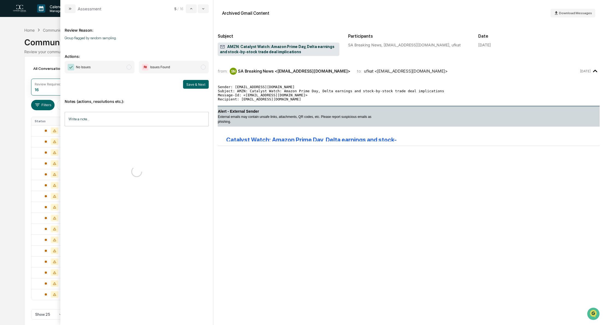
click at [130, 66] on span "modal" at bounding box center [129, 67] width 5 height 5
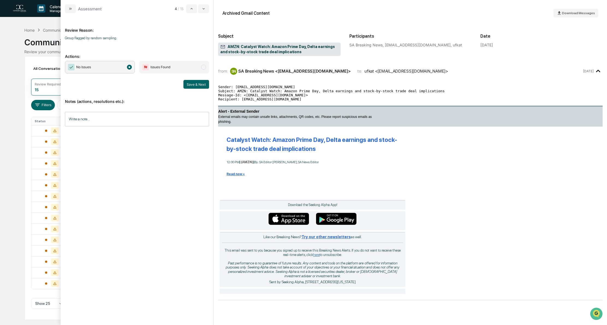
click at [197, 83] on button "Save & Next" at bounding box center [196, 84] width 26 height 9
click at [128, 68] on span "modal" at bounding box center [129, 67] width 5 height 5
click at [200, 87] on button "Save & Next" at bounding box center [196, 84] width 26 height 9
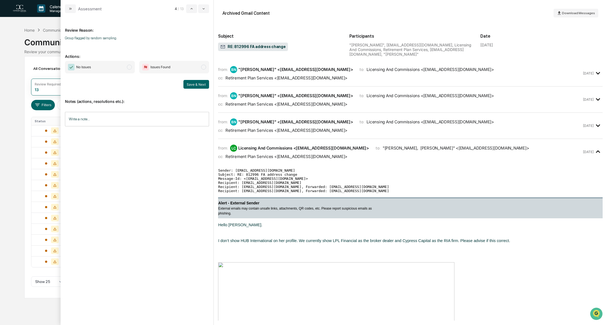
drag, startPoint x: 129, startPoint y: 69, endPoint x: 179, endPoint y: 84, distance: 51.5
click at [130, 69] on span "modal" at bounding box center [129, 67] width 5 height 5
click at [202, 85] on button "Save & Next" at bounding box center [196, 84] width 26 height 9
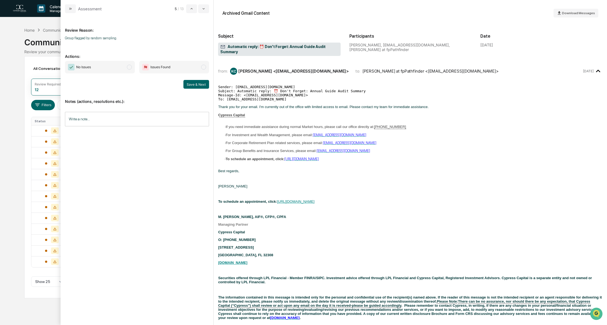
click at [129, 68] on span "modal" at bounding box center [129, 67] width 5 height 5
click at [193, 85] on button "Save & Next" at bounding box center [196, 84] width 26 height 9
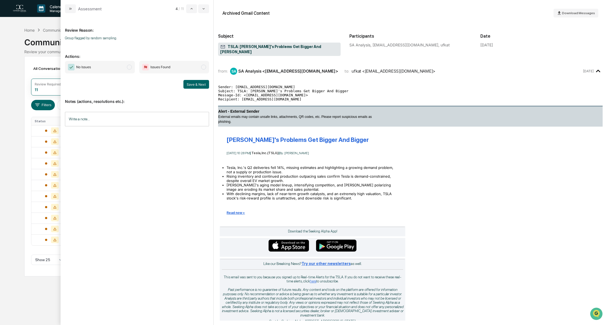
click at [131, 67] on span "modal" at bounding box center [129, 67] width 5 height 5
click at [199, 85] on button "Save & Next" at bounding box center [196, 84] width 26 height 9
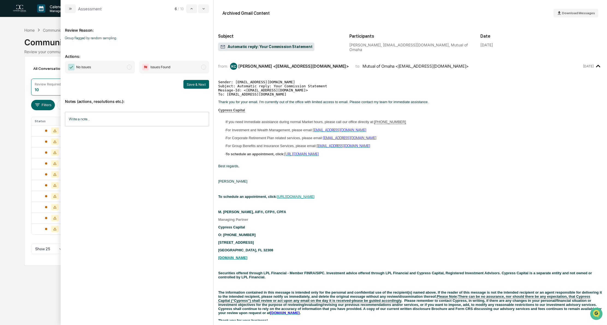
click at [130, 68] on span "modal" at bounding box center [129, 67] width 5 height 5
click at [200, 84] on button "Save & Next" at bounding box center [196, 84] width 26 height 9
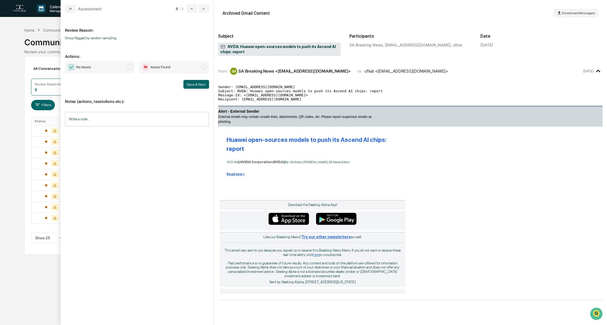
click at [132, 67] on span "modal" at bounding box center [129, 67] width 5 height 5
click at [192, 84] on button "Save & Next" at bounding box center [196, 84] width 26 height 9
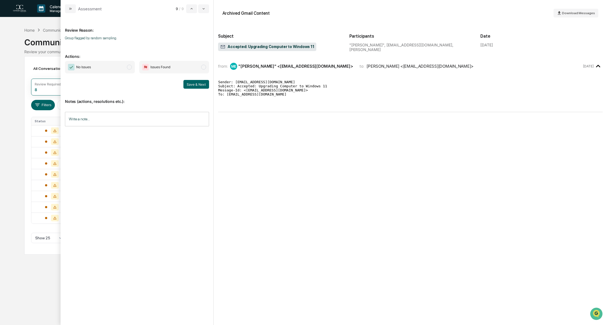
click at [131, 69] on span "No Issues" at bounding box center [100, 67] width 70 height 13
click at [197, 84] on button "Save & Next" at bounding box center [196, 84] width 26 height 9
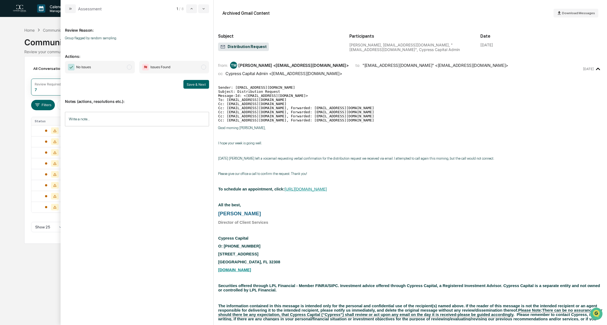
click at [130, 68] on span "modal" at bounding box center [129, 67] width 5 height 5
click at [197, 84] on button "Save & Next" at bounding box center [196, 84] width 26 height 9
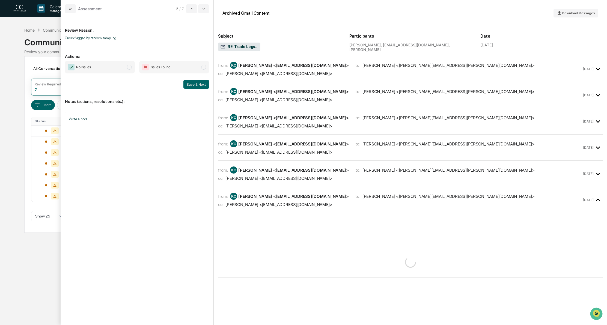
click at [129, 66] on span "modal" at bounding box center [129, 67] width 5 height 5
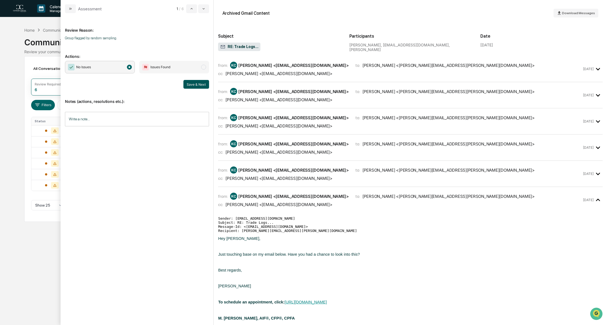
click at [194, 83] on button "Save & Next" at bounding box center [196, 84] width 26 height 9
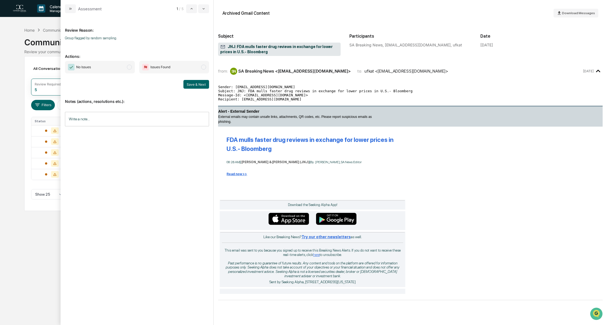
click at [130, 67] on span "modal" at bounding box center [129, 67] width 5 height 5
click at [192, 82] on button "Save & Next" at bounding box center [196, 84] width 26 height 9
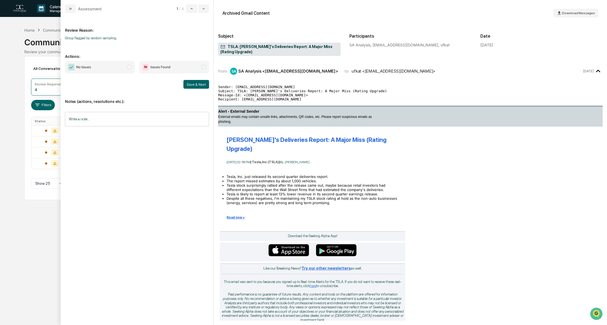
click at [130, 69] on span "modal" at bounding box center [129, 67] width 5 height 5
click at [193, 83] on button "Save & Next" at bounding box center [196, 84] width 26 height 9
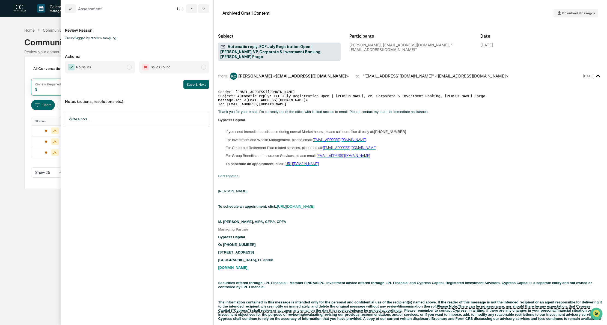
click at [129, 68] on span "modal" at bounding box center [129, 67] width 5 height 5
click at [195, 85] on button "Save & Next" at bounding box center [196, 84] width 26 height 9
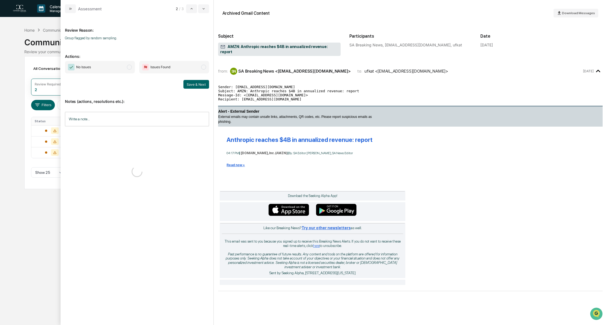
click at [131, 68] on span "modal" at bounding box center [129, 67] width 5 height 5
click at [201, 86] on button "Save & Next" at bounding box center [196, 84] width 26 height 9
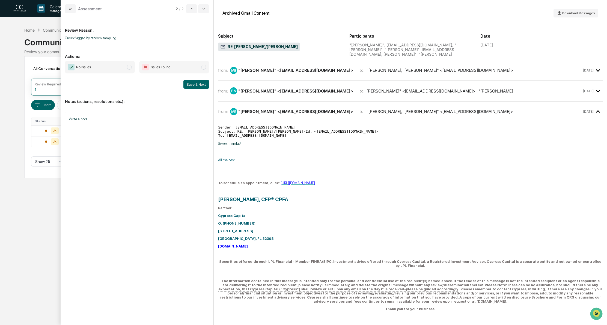
click at [130, 67] on span "modal" at bounding box center [129, 67] width 5 height 5
click at [195, 84] on button "Save & Next" at bounding box center [196, 84] width 26 height 9
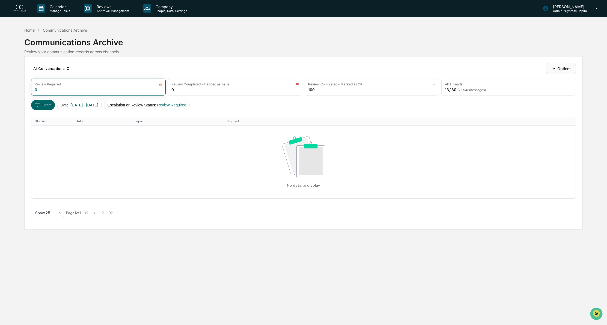
click at [557, 68] on button "Options" at bounding box center [561, 68] width 30 height 11
click at [558, 81] on div "Generate Supervision Report" at bounding box center [563, 80] width 64 height 9
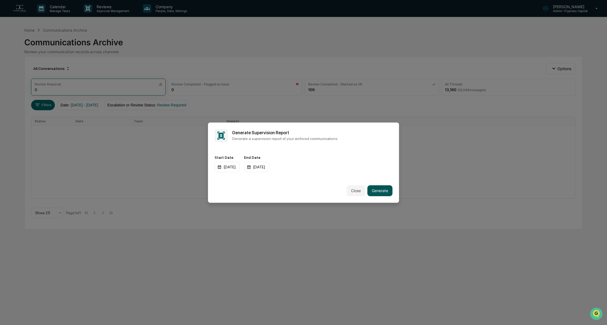
click at [377, 190] on button "Generate" at bounding box center [379, 190] width 25 height 11
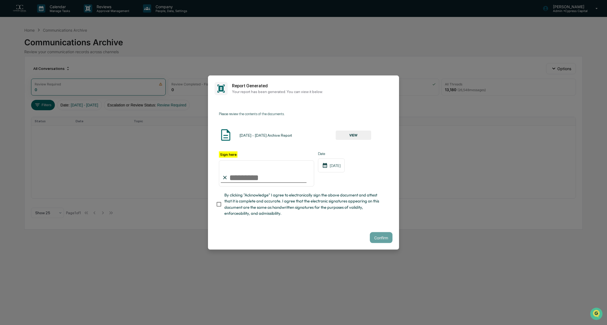
click at [355, 134] on button "VIEW" at bounding box center [353, 135] width 35 height 9
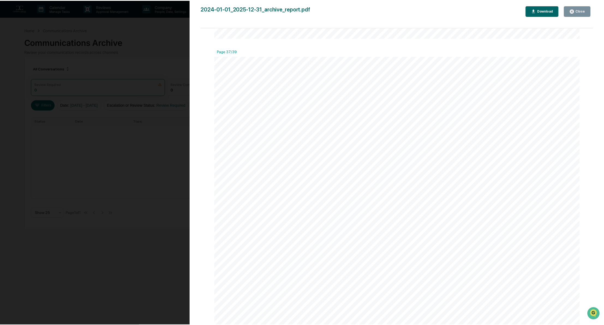
scroll to position [19434, 0]
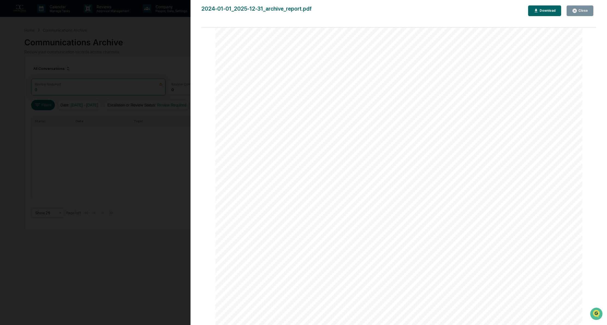
click at [585, 10] on div "Close" at bounding box center [582, 11] width 11 height 4
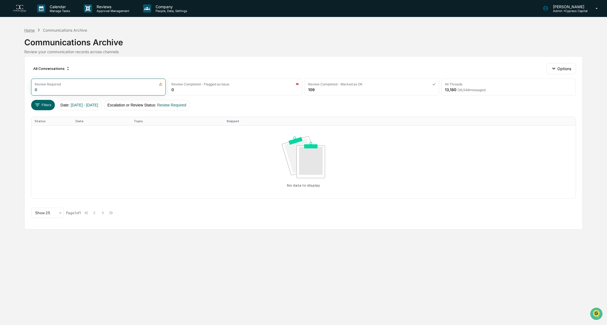
click at [30, 29] on div "Home" at bounding box center [29, 30] width 10 height 5
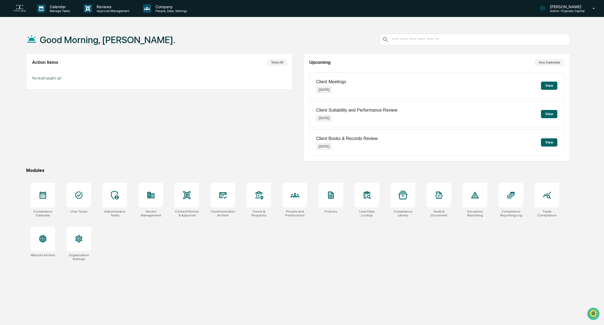
click at [205, 144] on div "Action Items View All You're all caught up!" at bounding box center [159, 107] width 266 height 108
